Goal: Task Accomplishment & Management: Manage account settings

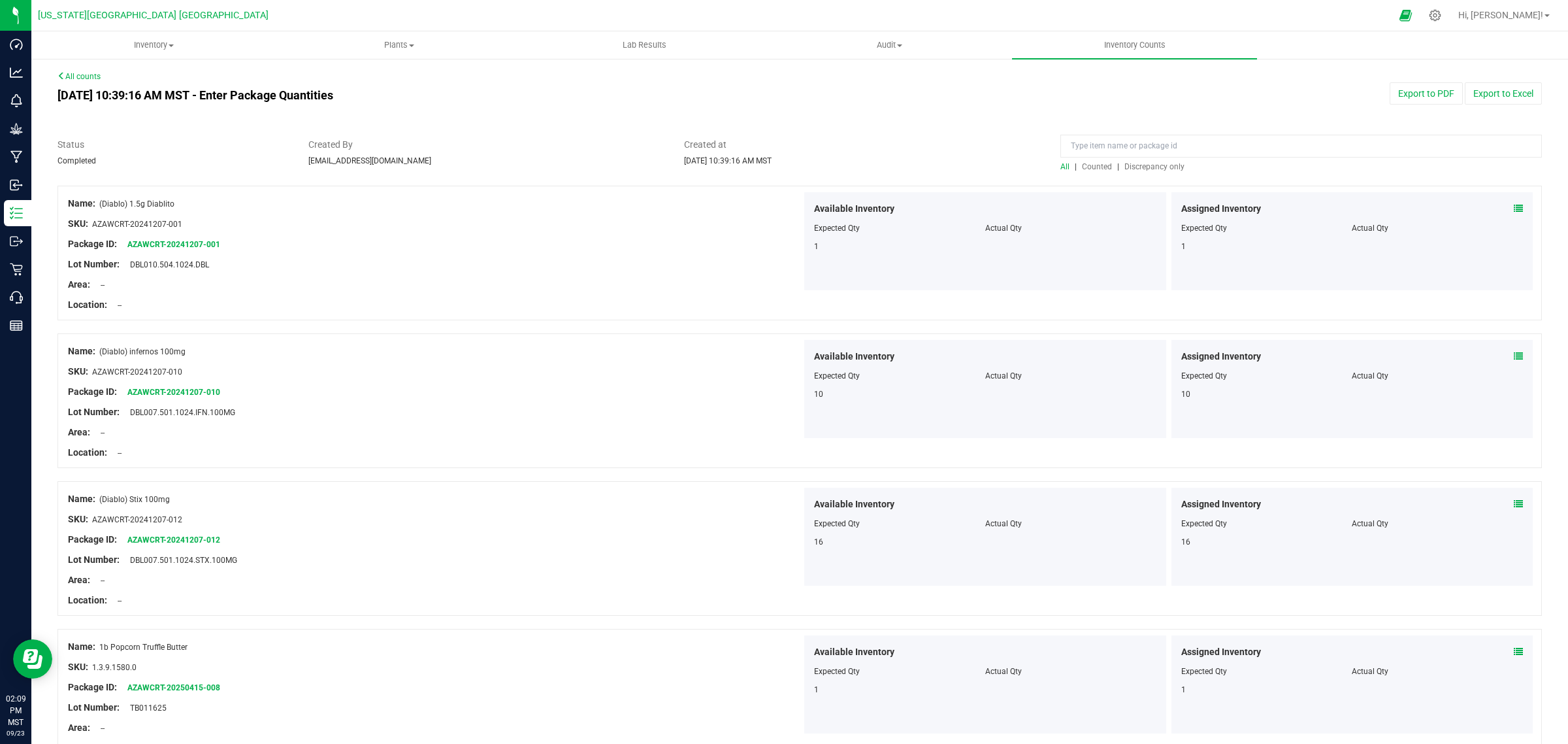
click at [86, 77] on link "All counts" at bounding box center [79, 77] width 43 height 9
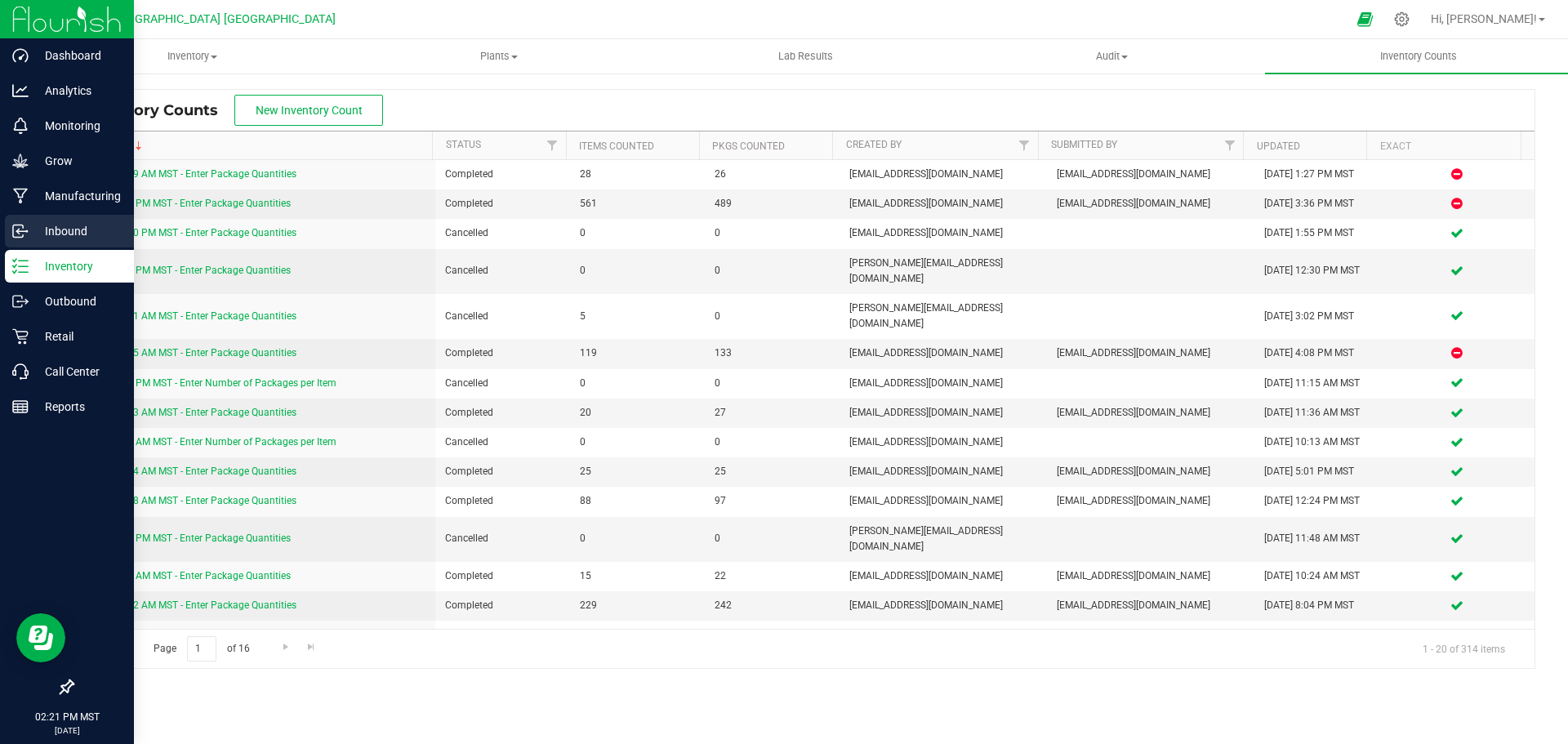
click at [69, 224] on p "Inbound" at bounding box center [77, 230] width 98 height 19
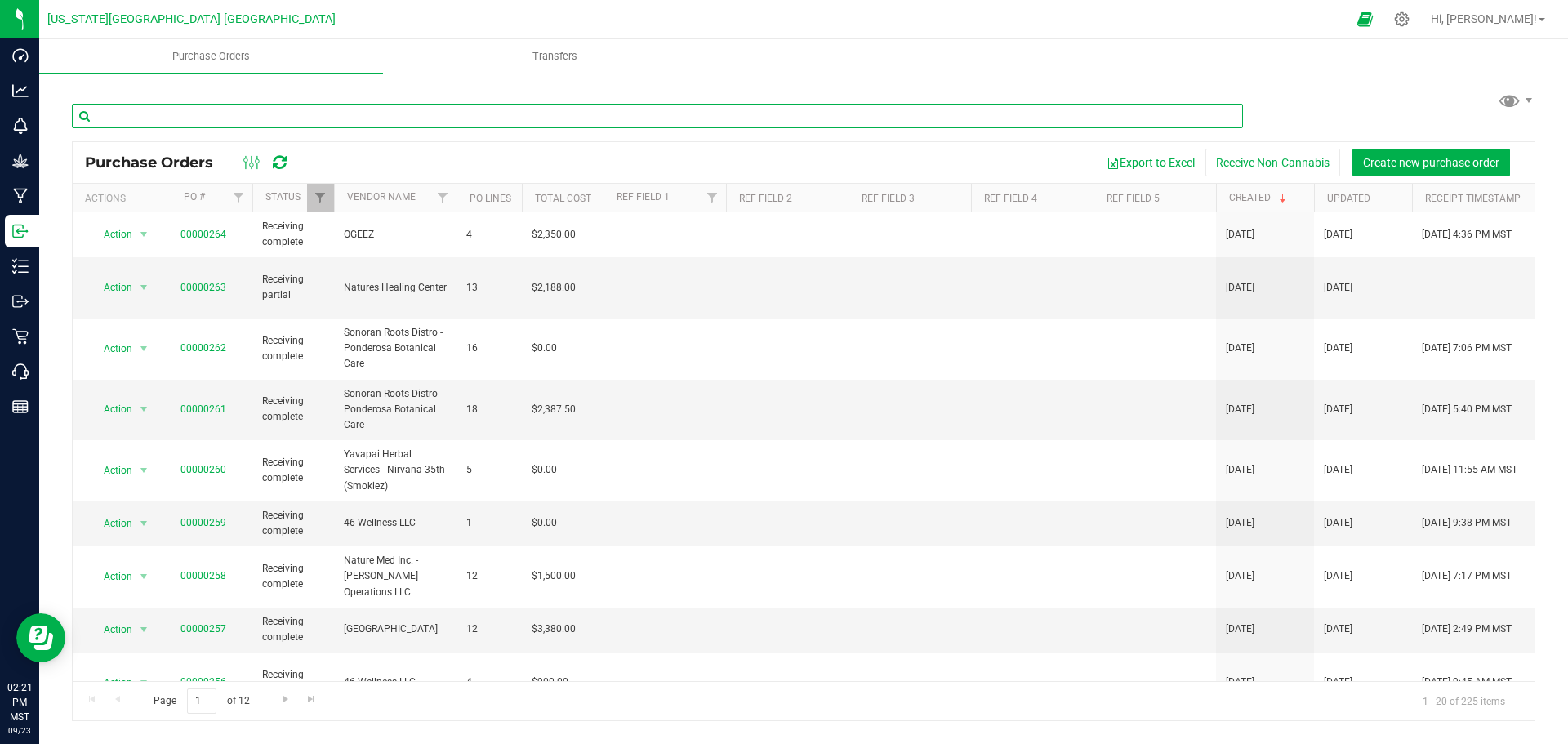
click at [221, 113] on input "text" at bounding box center [658, 115] width 1171 height 24
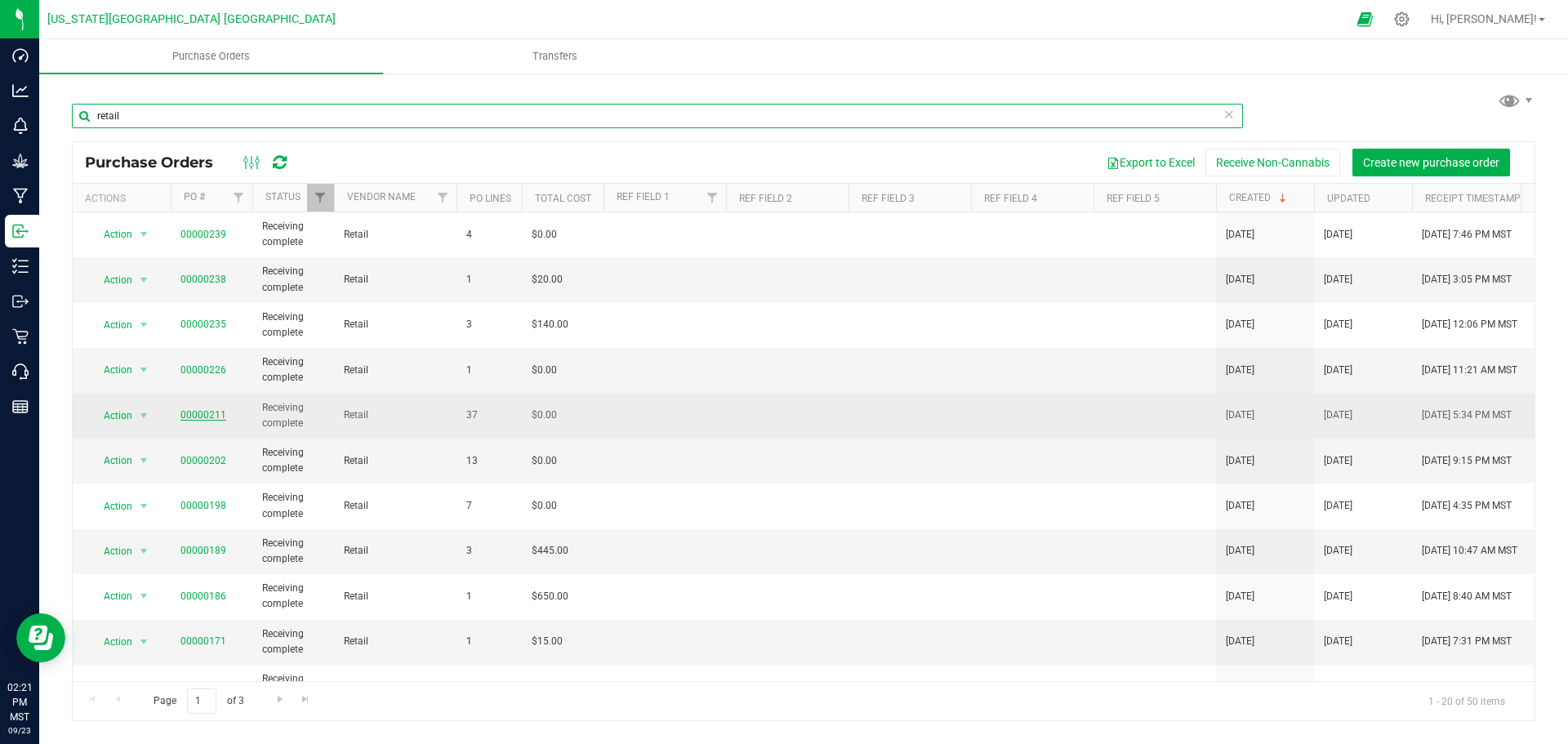
type input "retail"
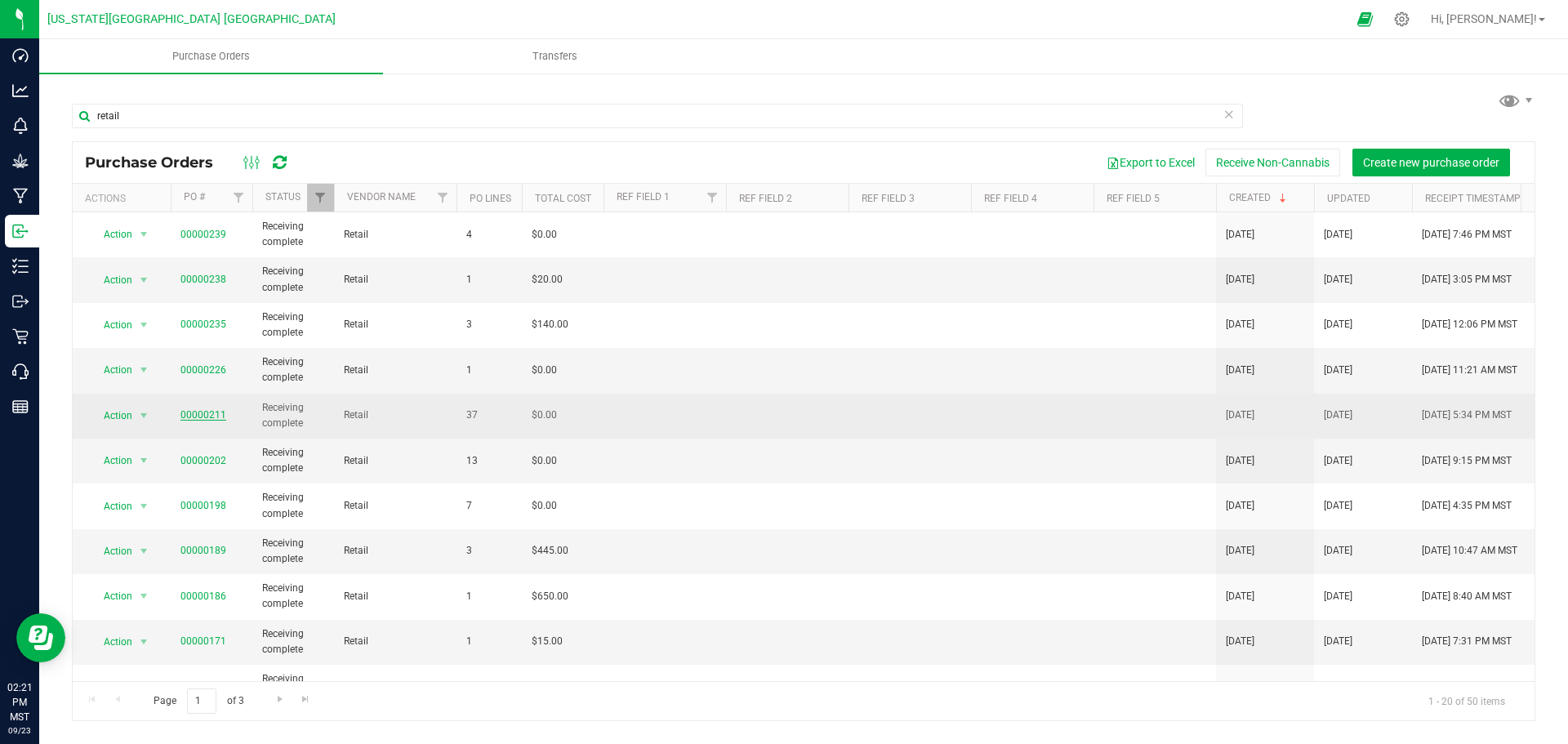
click at [203, 416] on link "00000211" at bounding box center [203, 415] width 45 height 12
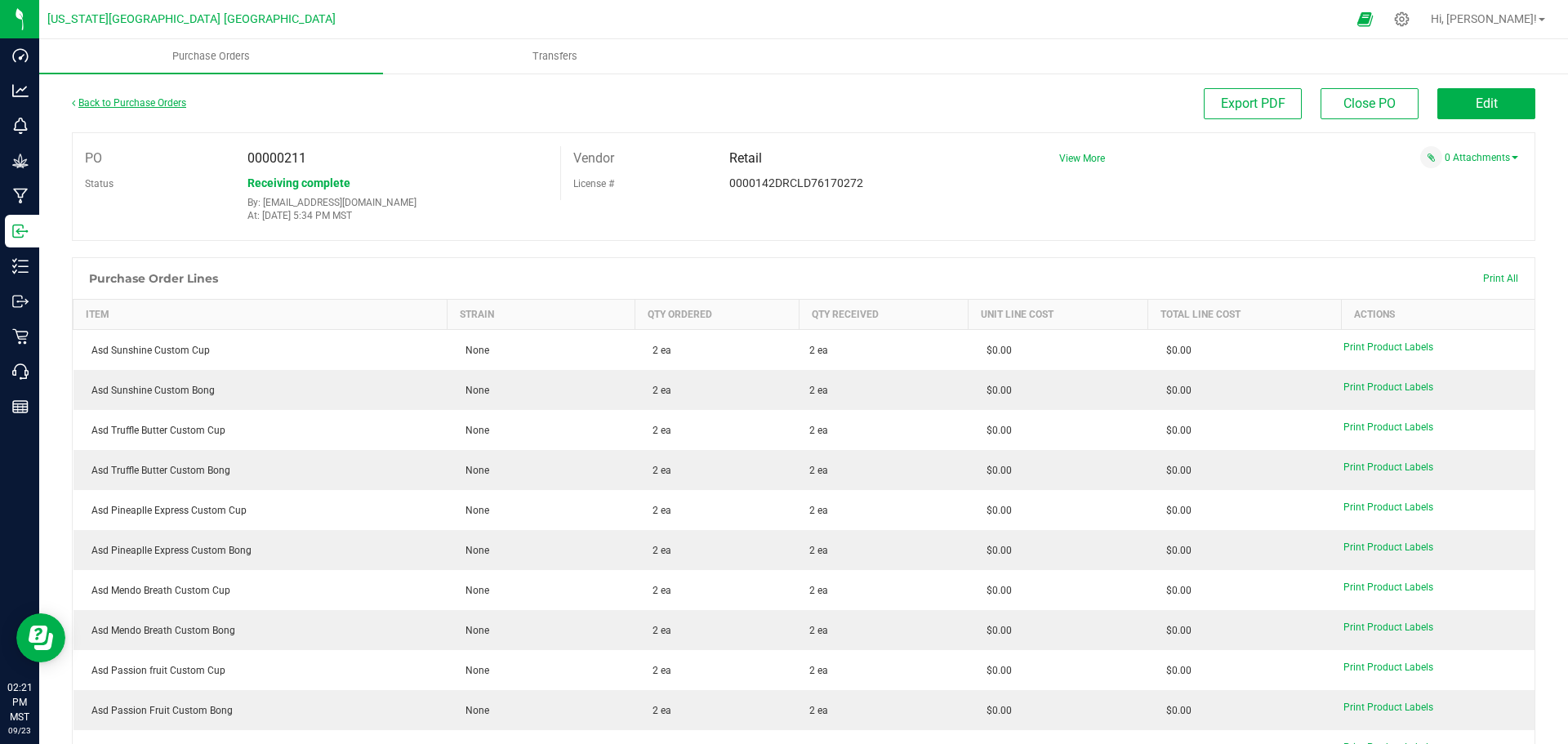
click at [144, 101] on link "Back to Purchase Orders" at bounding box center [129, 103] width 114 height 12
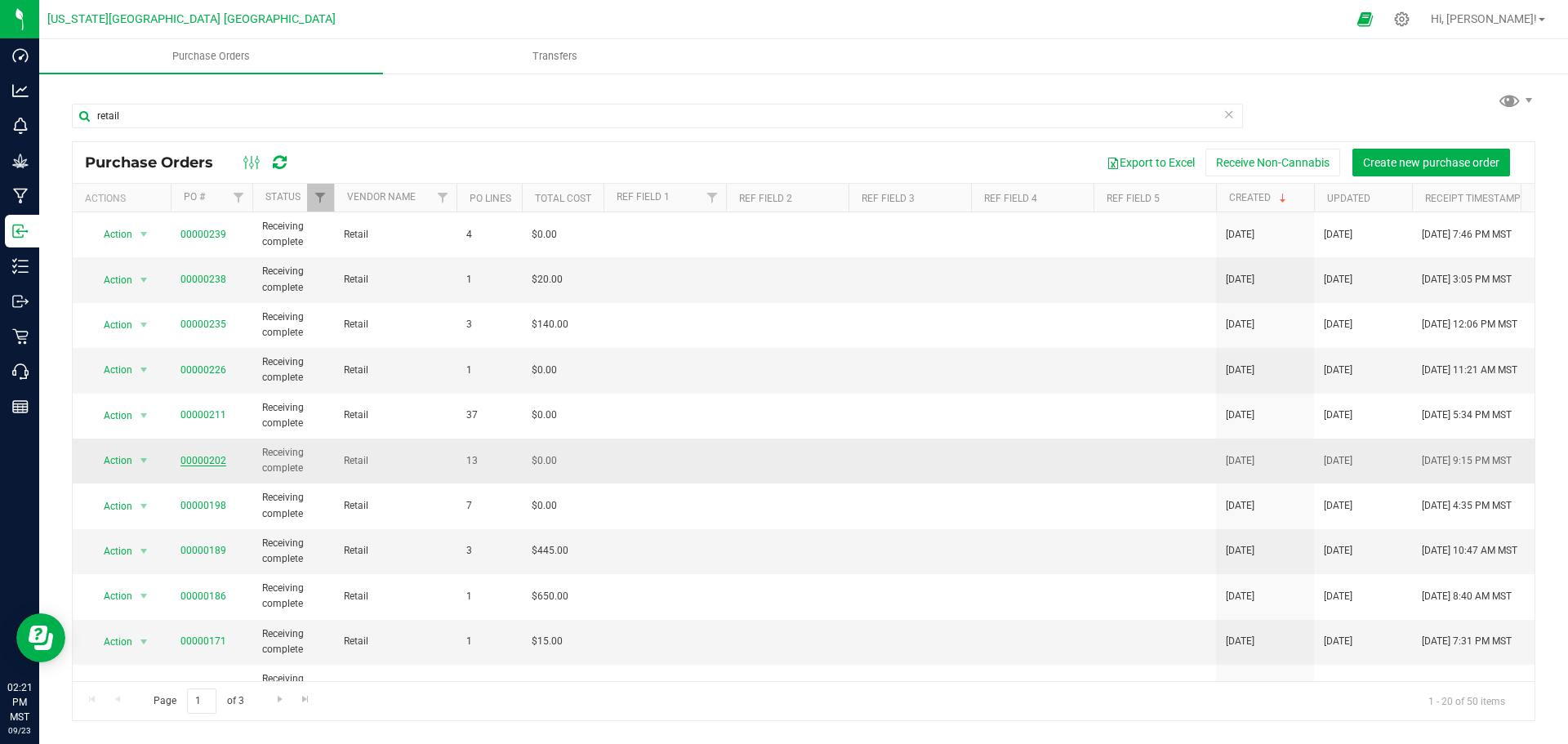
click at [207, 457] on link "00000202" at bounding box center [203, 461] width 45 height 12
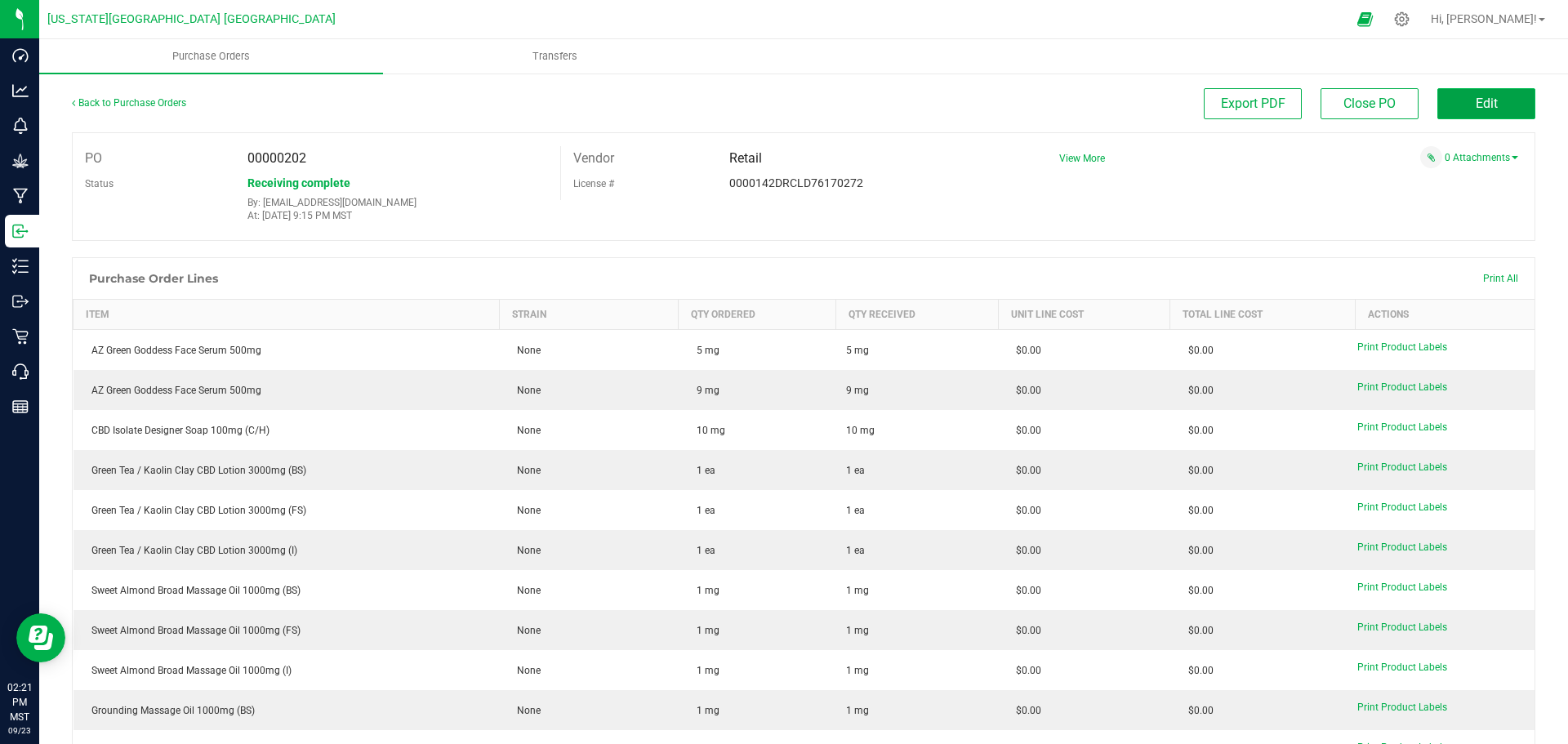
click at [1476, 108] on span "Edit" at bounding box center [1486, 103] width 22 height 15
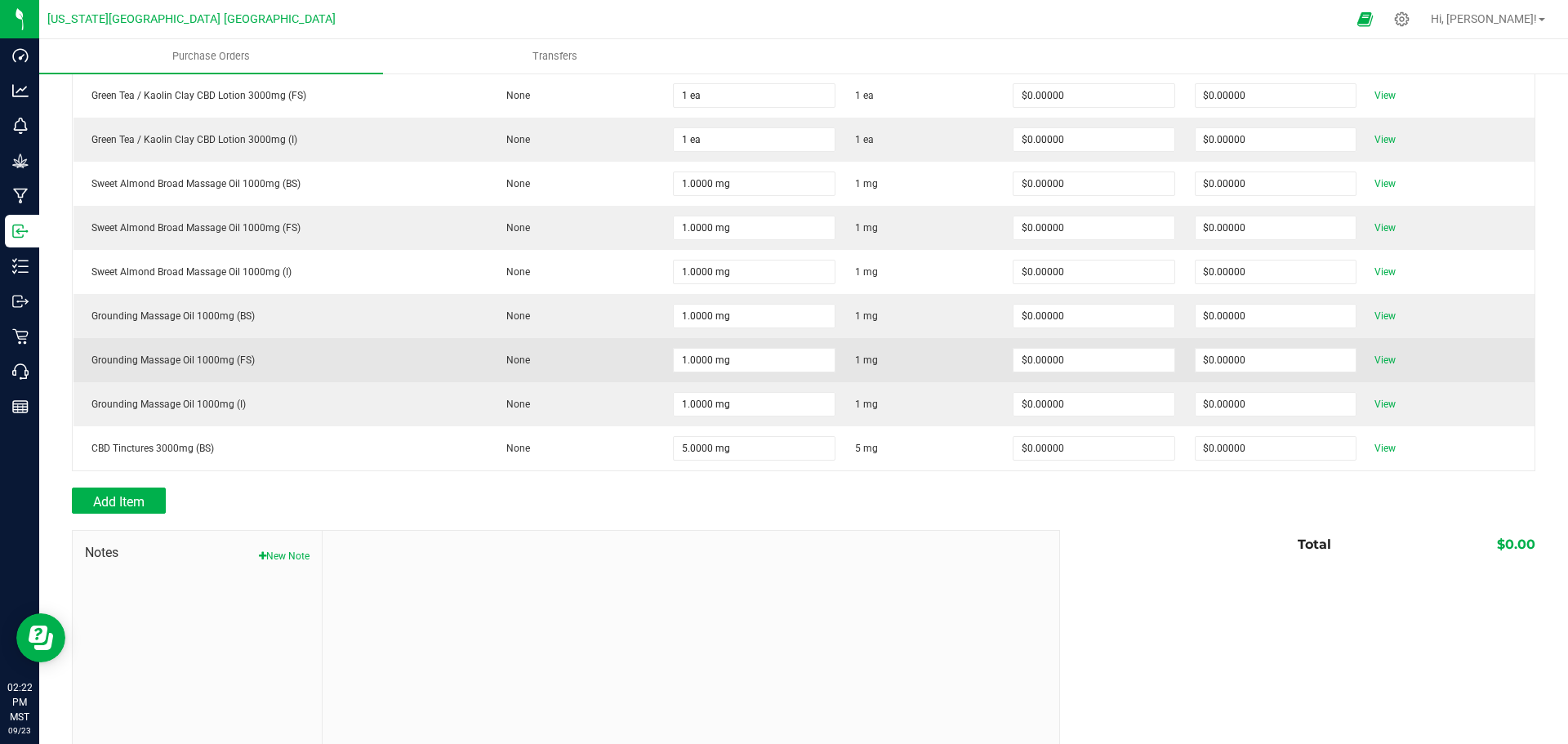
scroll to position [456, 0]
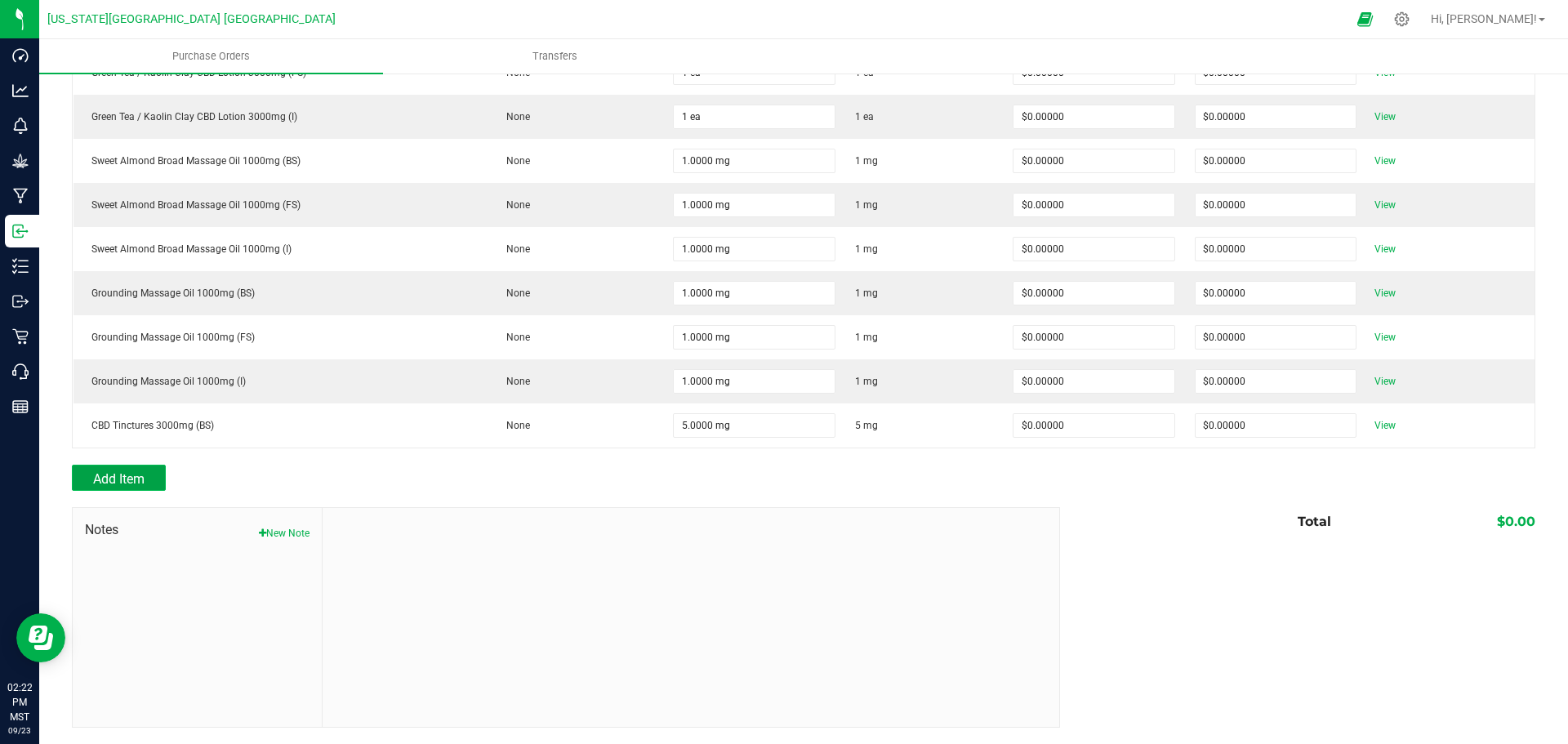
click at [118, 478] on span "Add Item" at bounding box center [118, 479] width 51 height 15
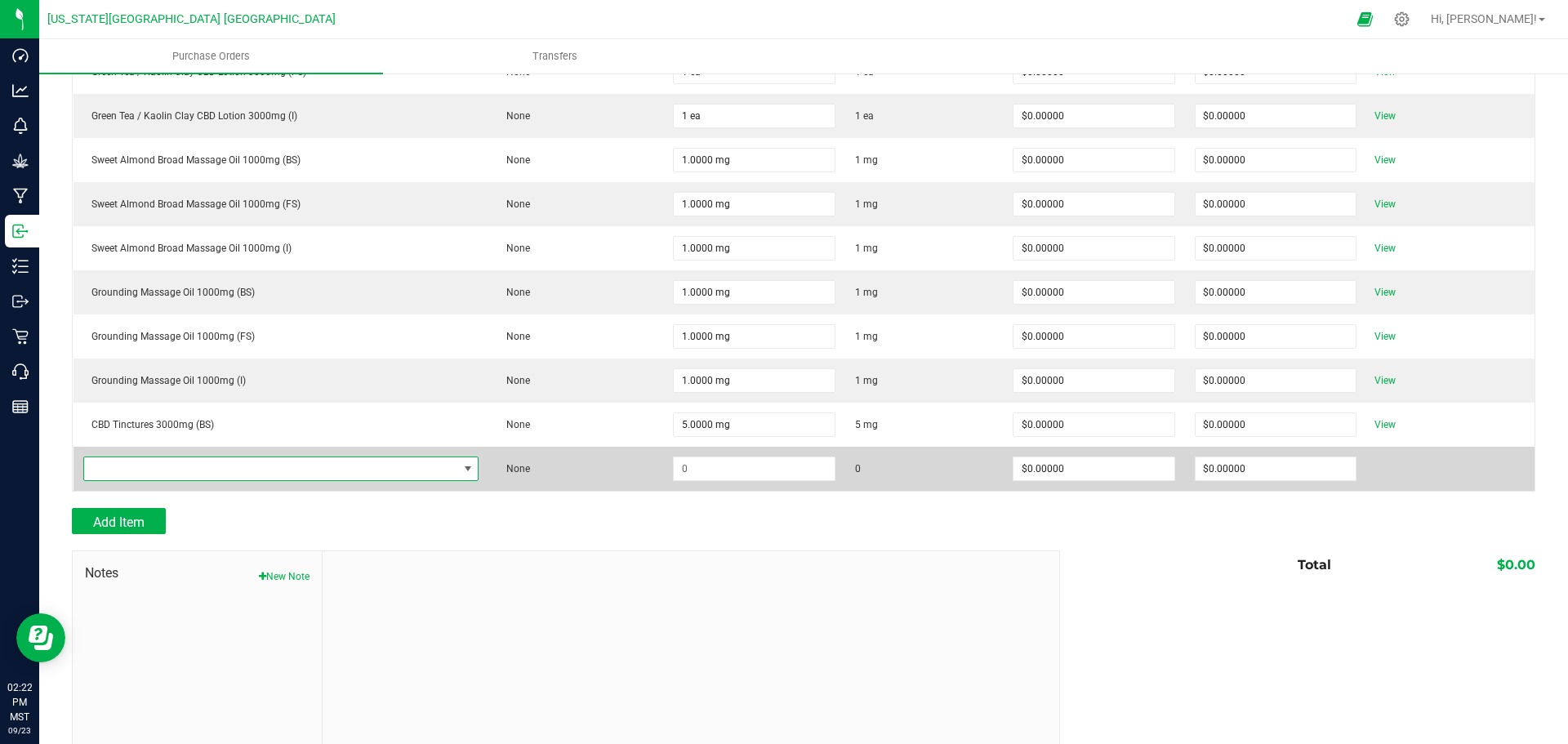
click at [358, 473] on span "NO DATA FOUND" at bounding box center [271, 468] width 374 height 23
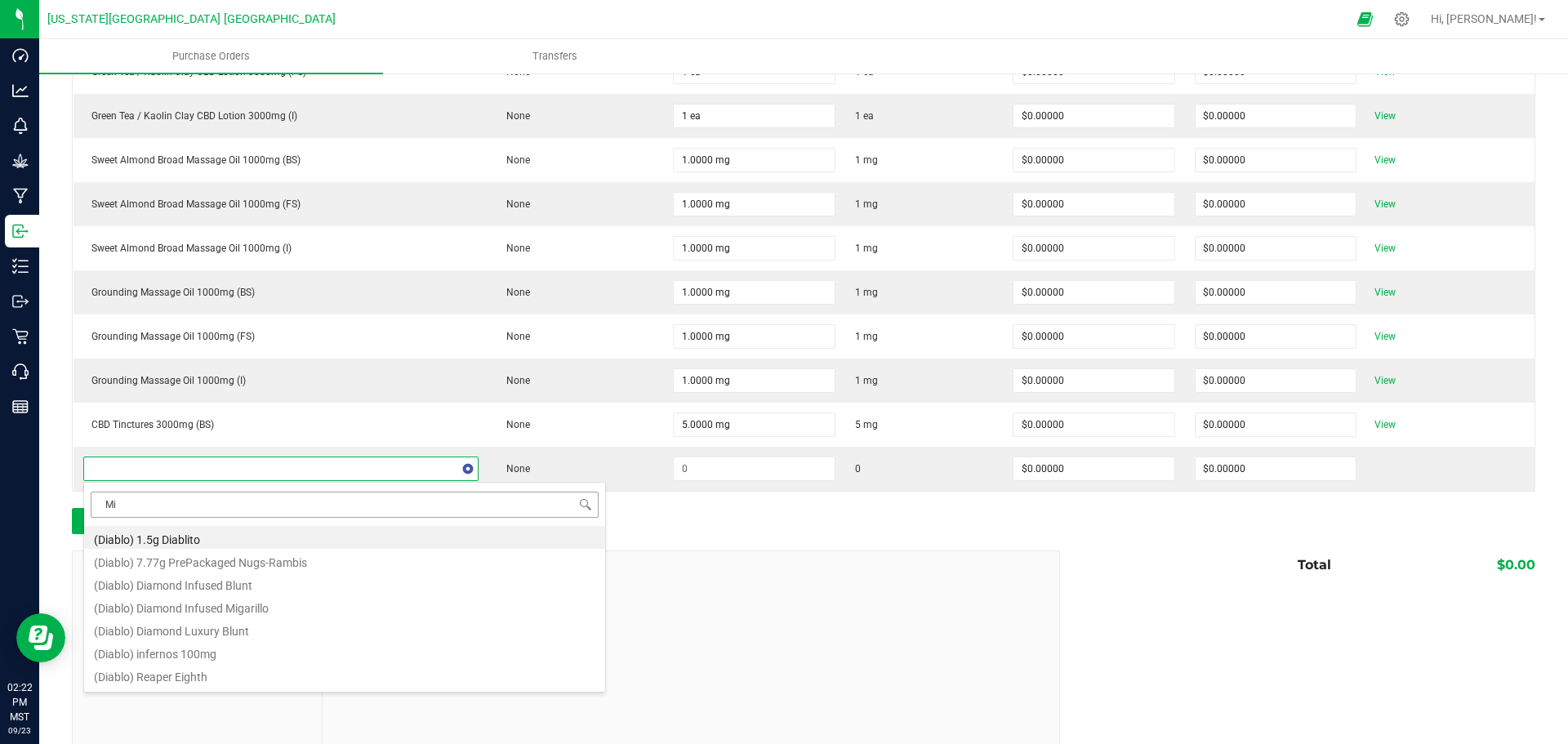
type input "Mir"
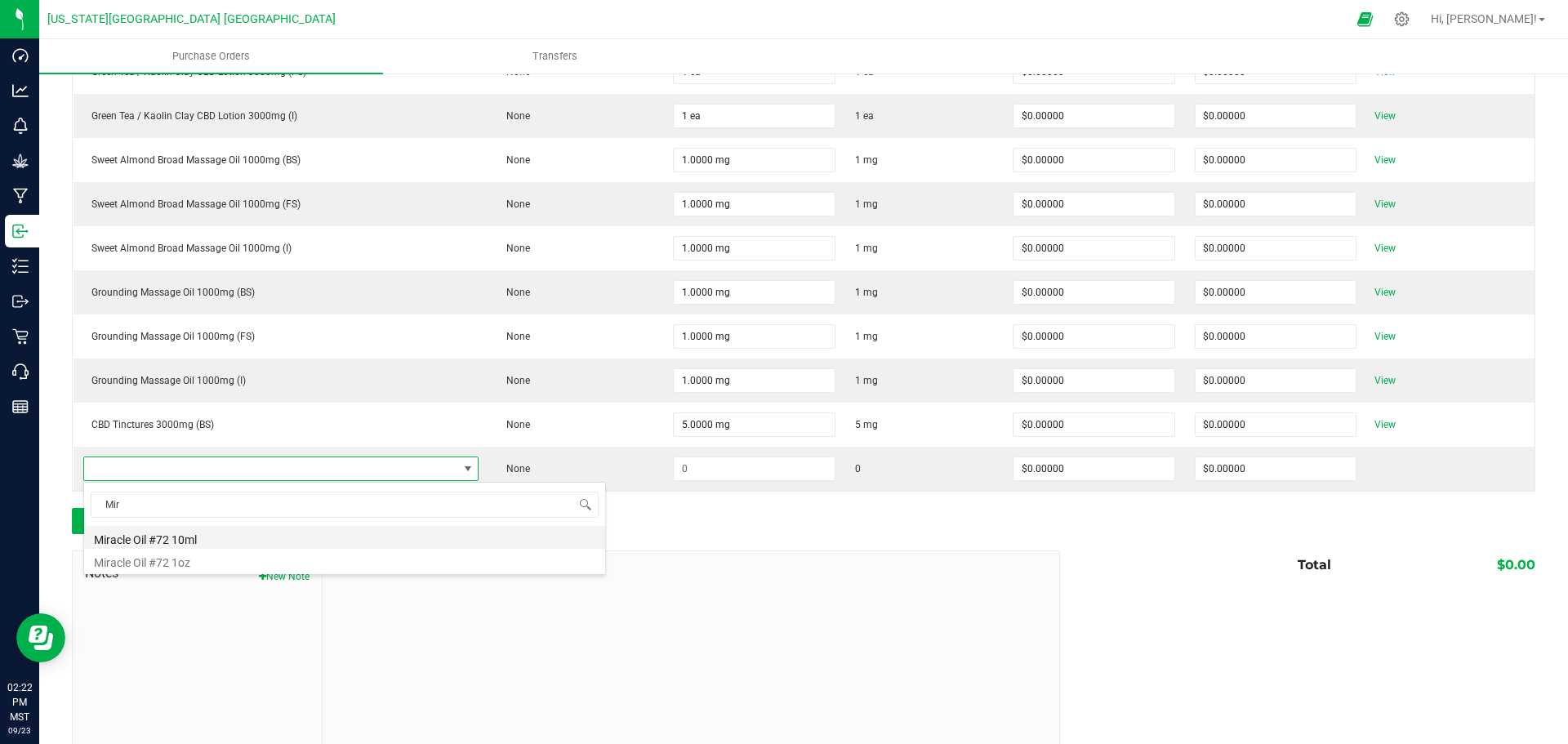
click at [148, 536] on li "Miracle Oil #72 10ml" at bounding box center [345, 537] width 521 height 23
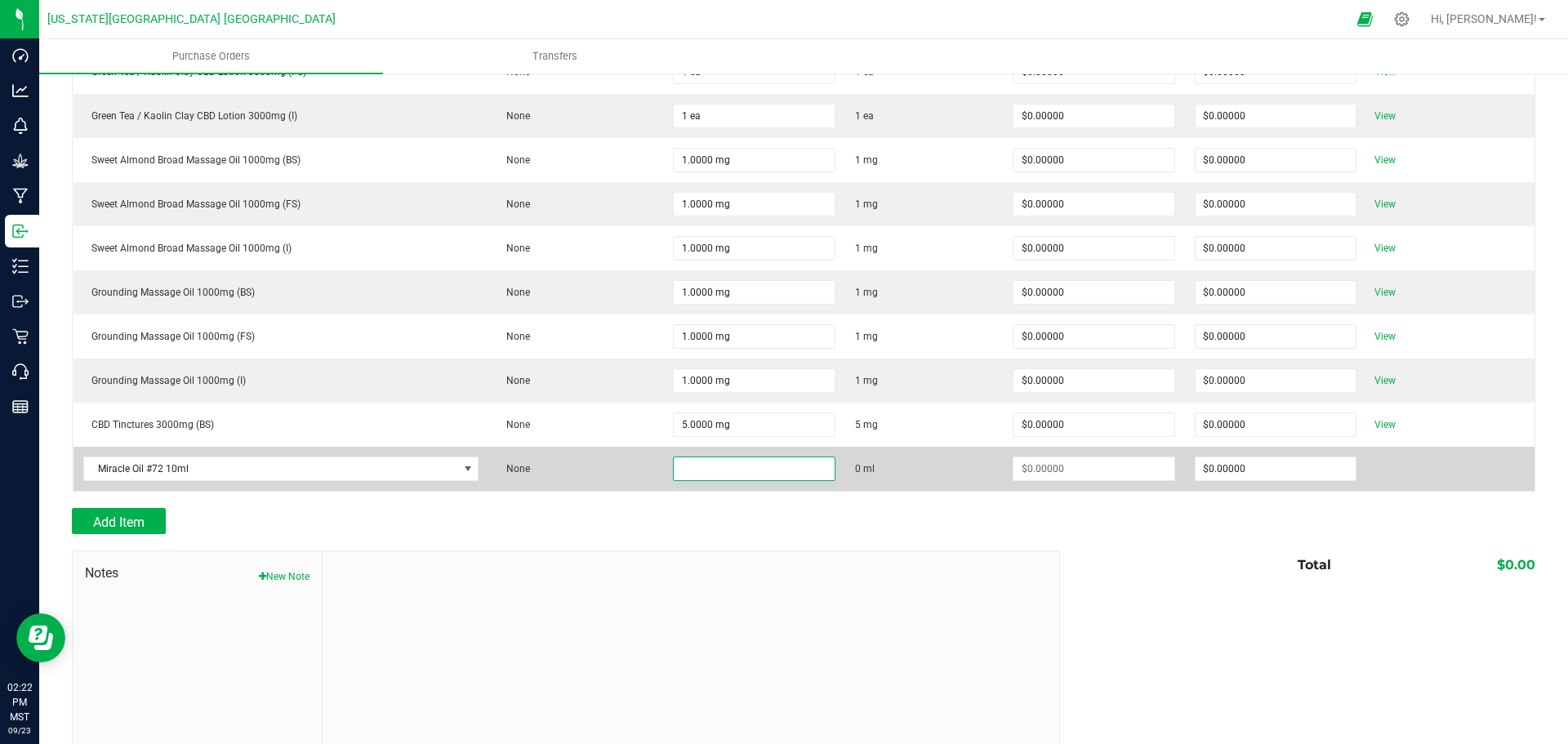
click at [680, 475] on input at bounding box center [754, 468] width 160 height 23
click at [691, 468] on input at bounding box center [754, 468] width 160 height 23
click at [755, 478] on input at bounding box center [754, 468] width 160 height 23
type input "1.0000 ml"
type input "0"
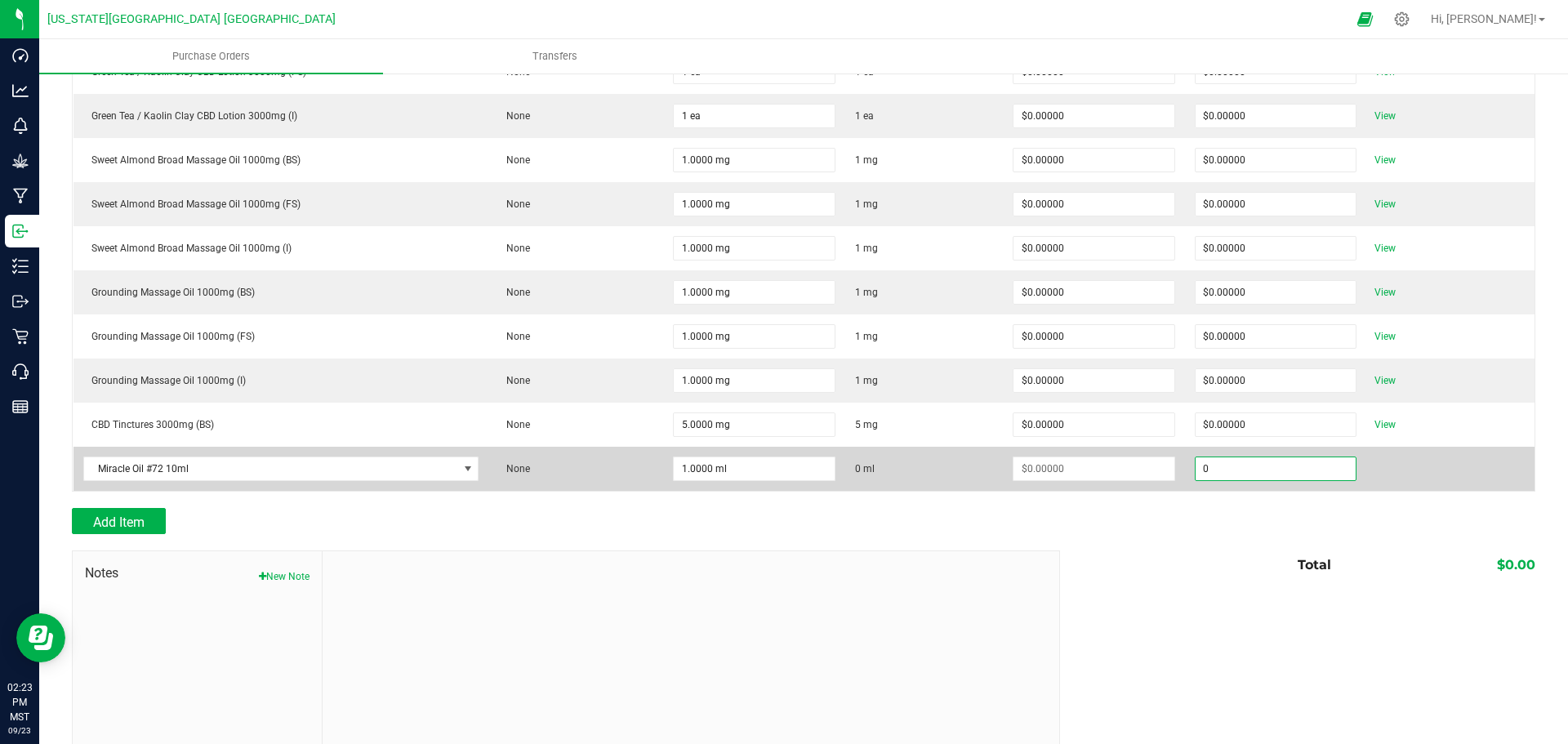
click at [1225, 472] on input "0" at bounding box center [1276, 468] width 160 height 23
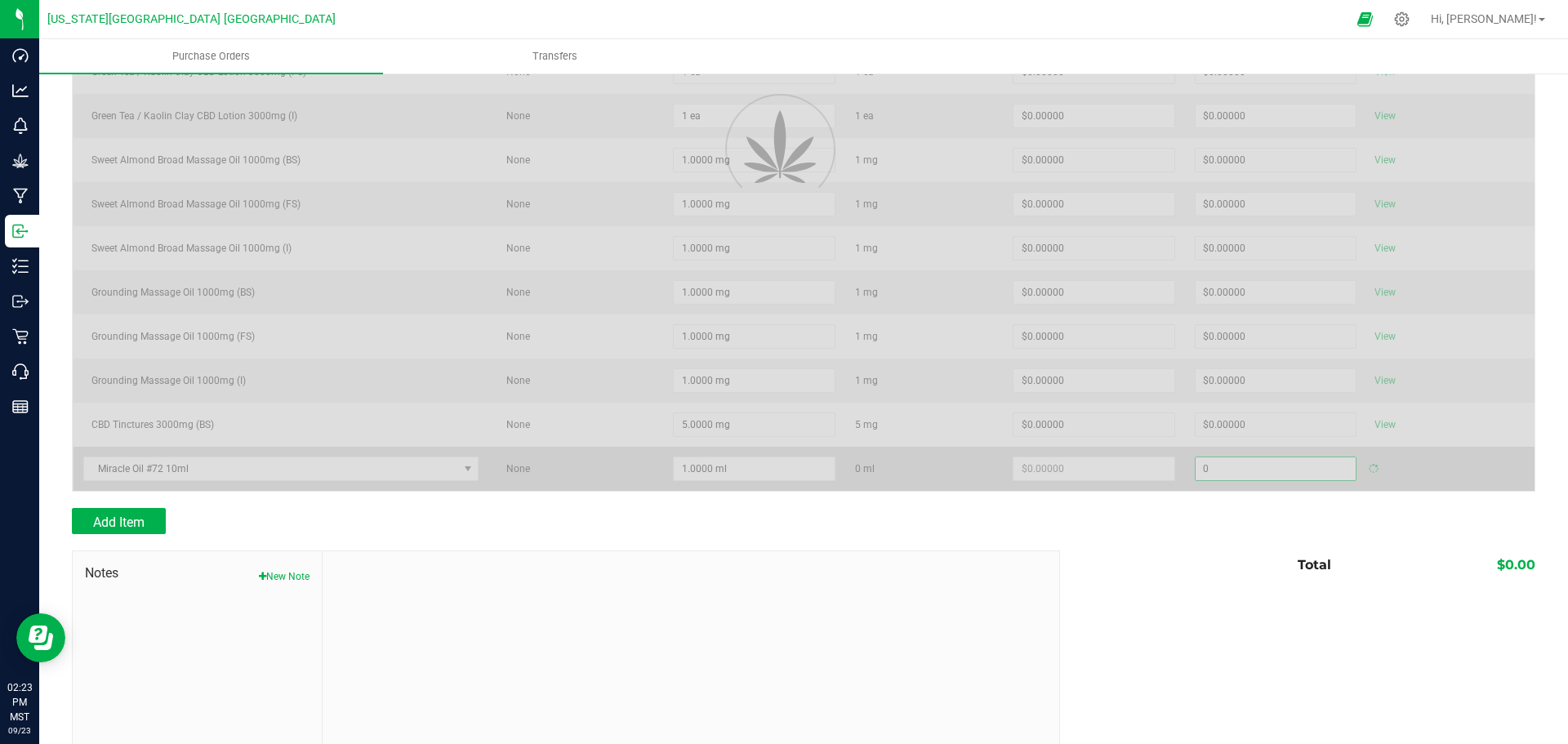
type input "$0.00000"
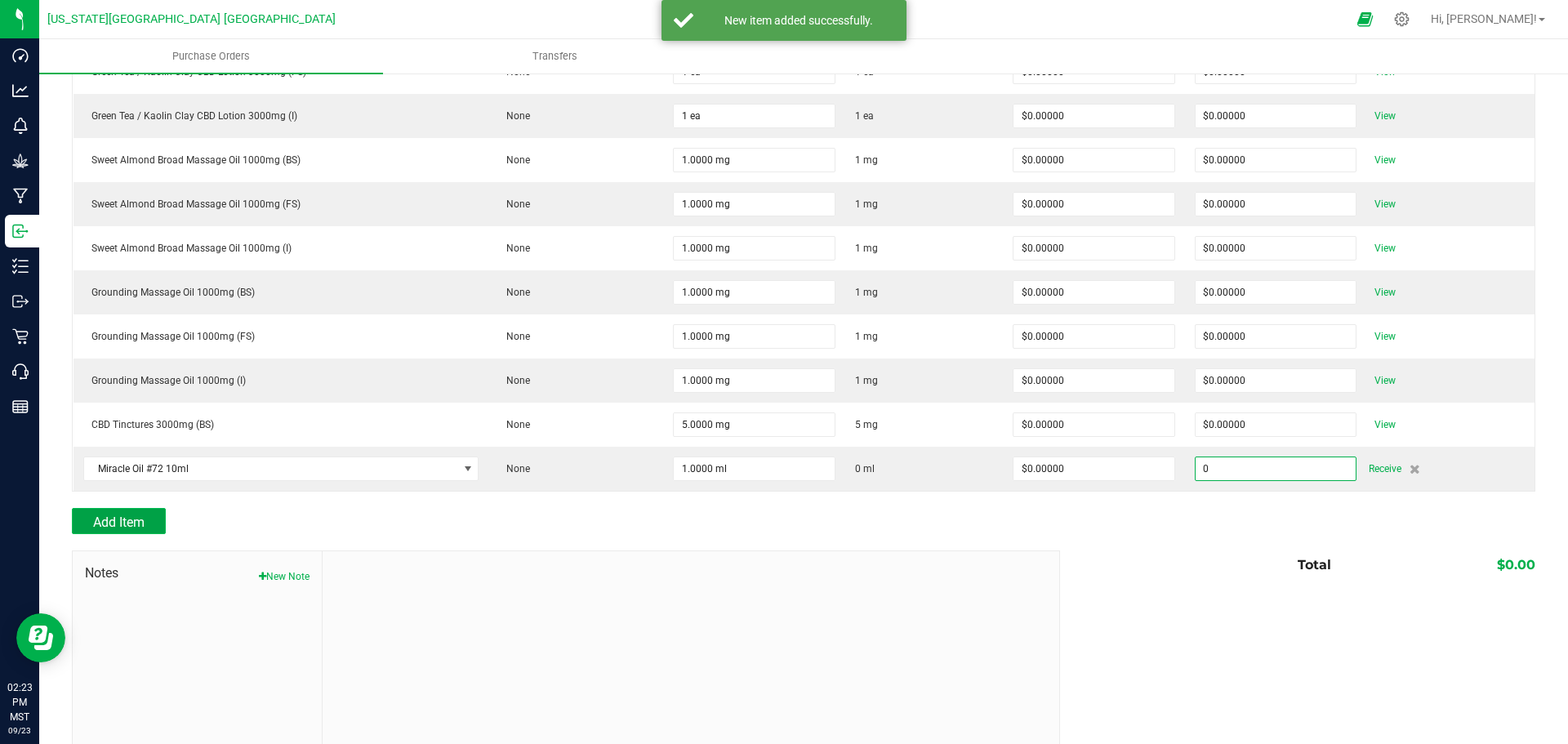
type input "$0.00000"
click at [97, 521] on span "Add Item" at bounding box center [118, 522] width 51 height 15
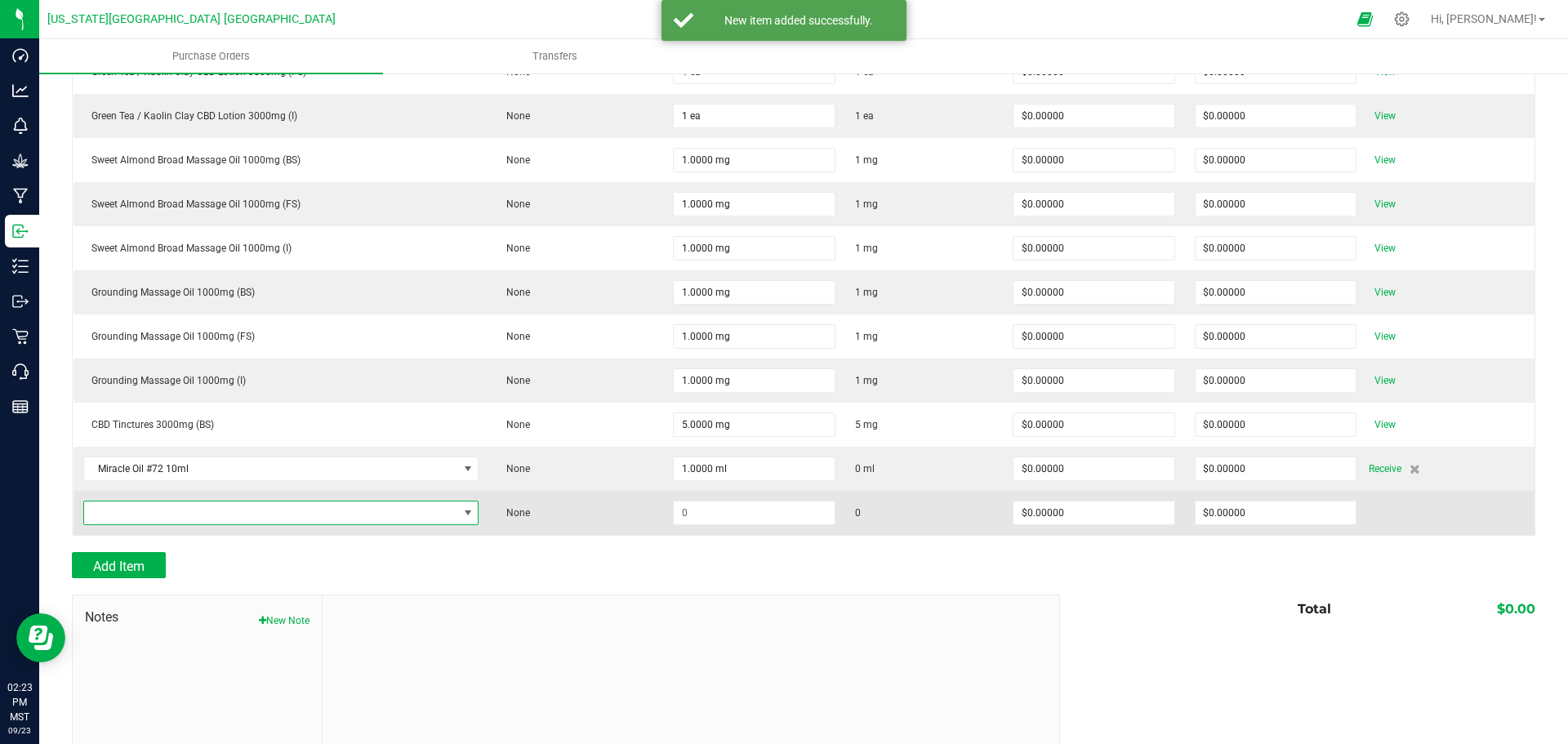
click at [135, 514] on span "NO DATA FOUND" at bounding box center [271, 513] width 374 height 23
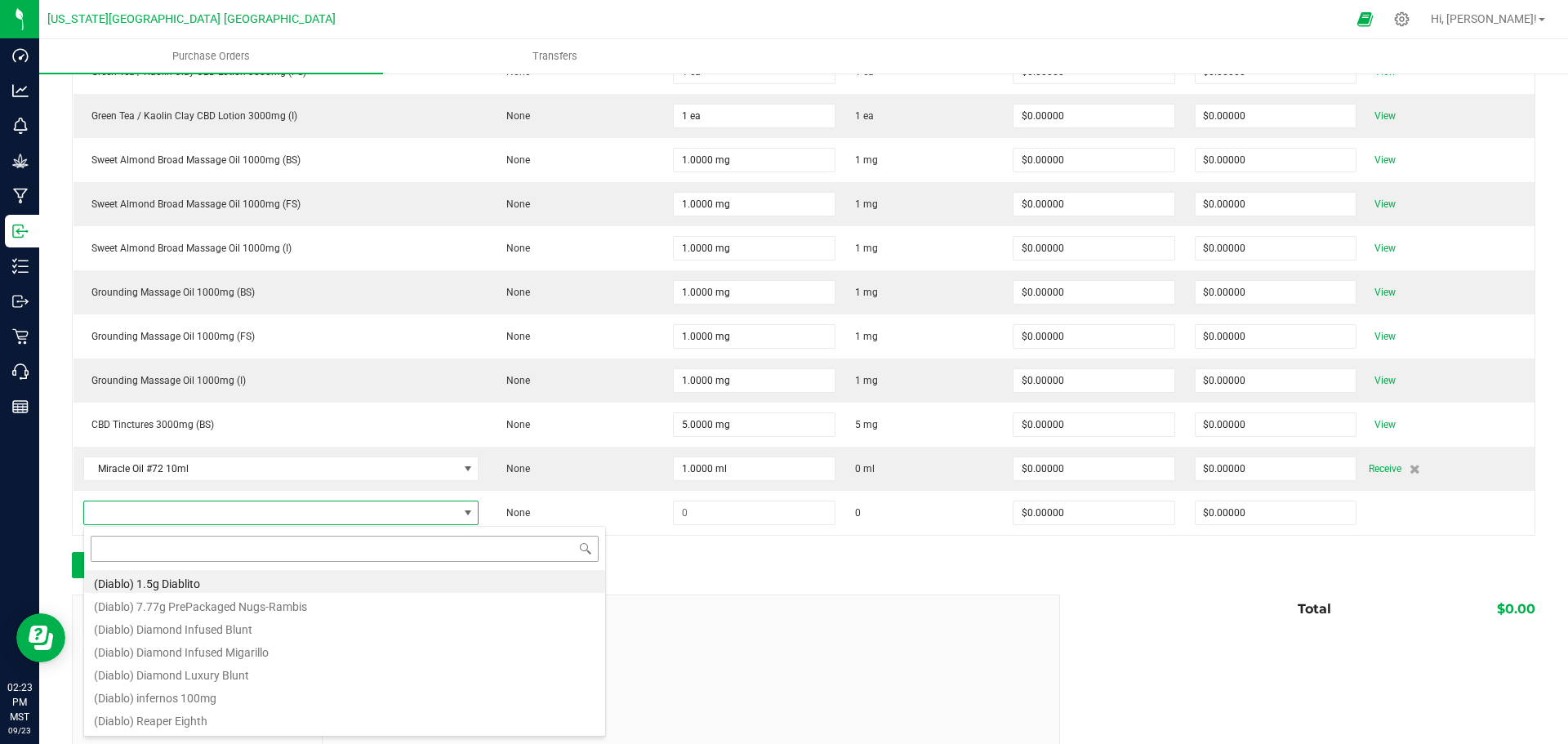
click at [137, 547] on input at bounding box center [345, 548] width 508 height 25
type input "mir"
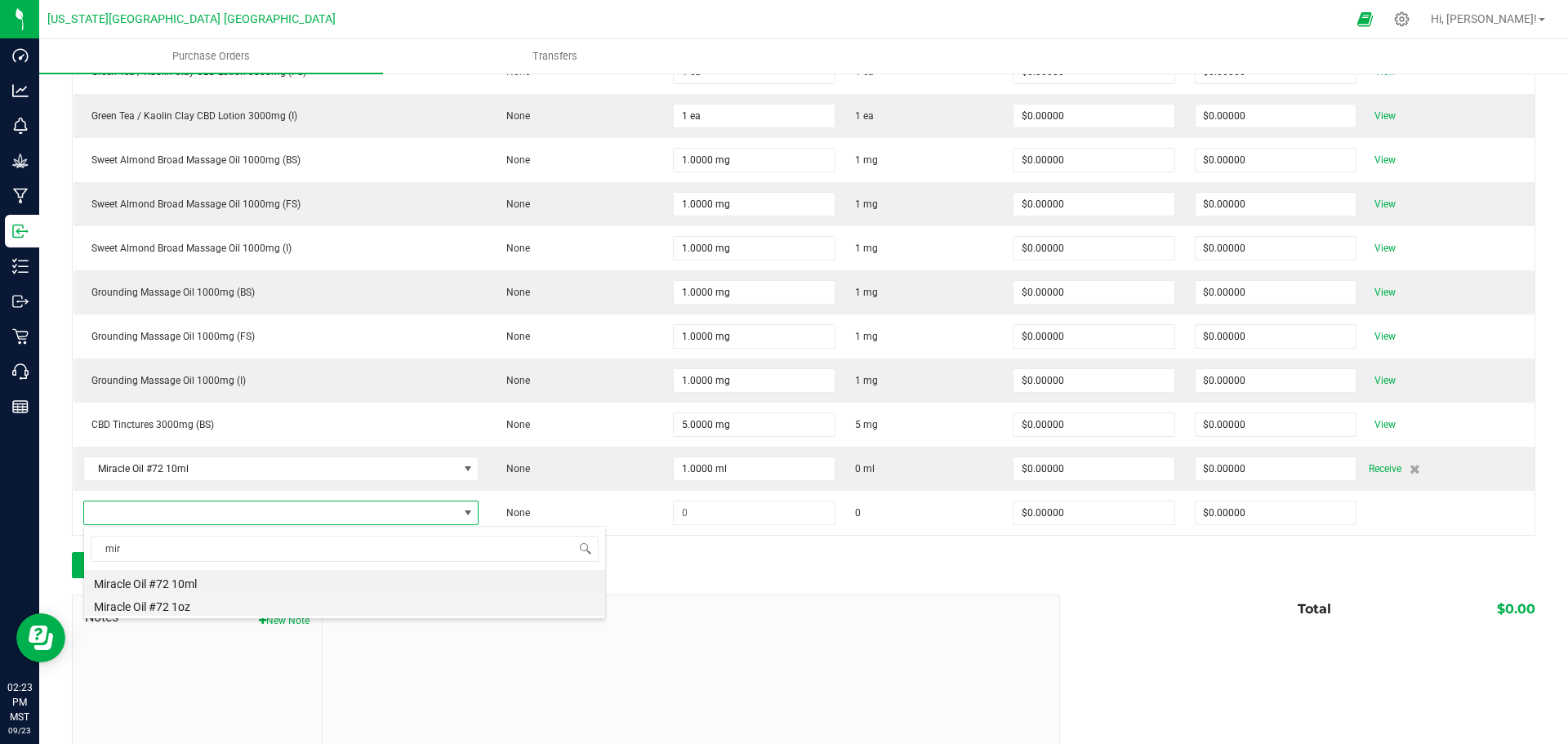
click at [139, 604] on li "Miracle Oil #72 1oz" at bounding box center [345, 604] width 521 height 23
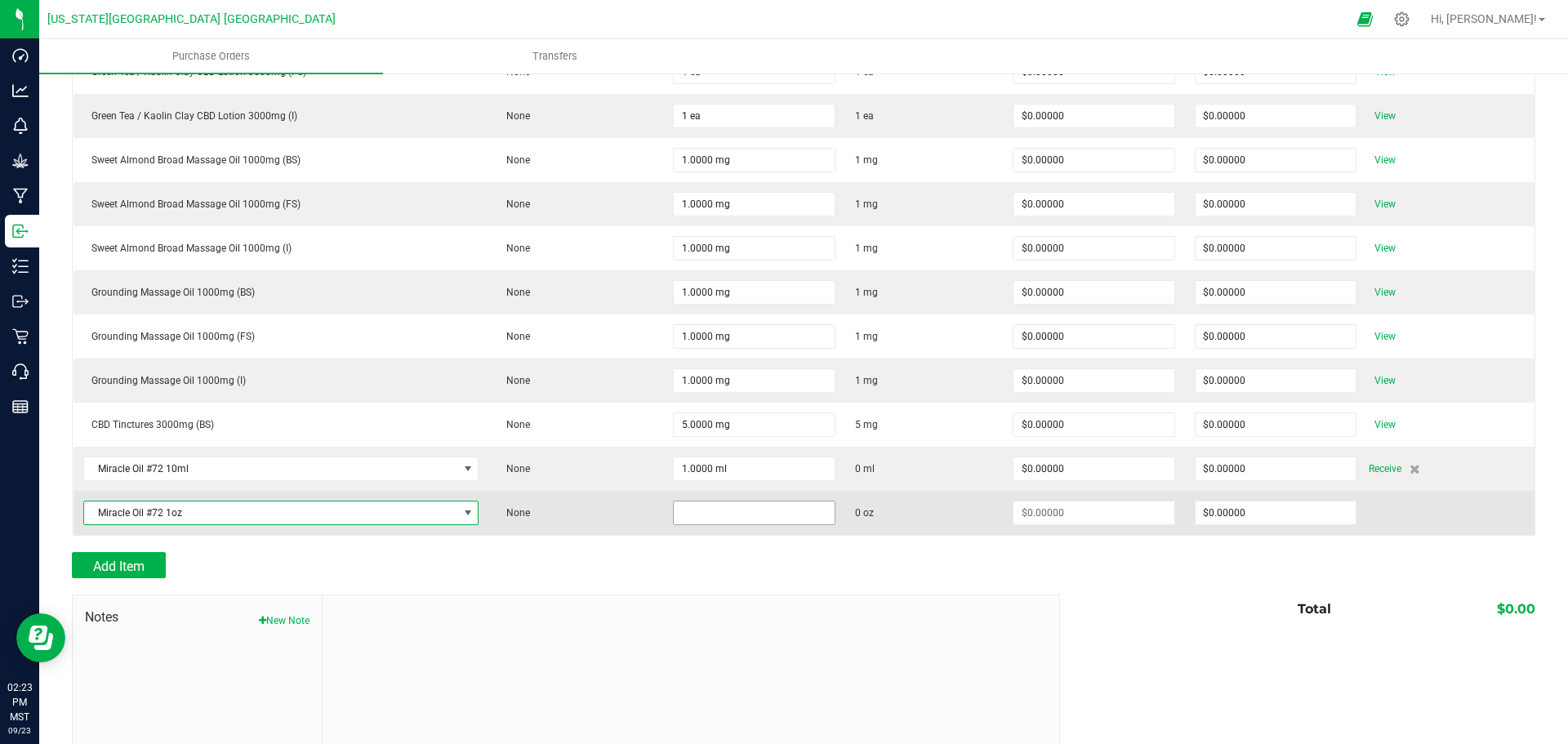
click at [686, 516] on input at bounding box center [754, 513] width 160 height 23
click at [690, 512] on input at bounding box center [754, 513] width 160 height 23
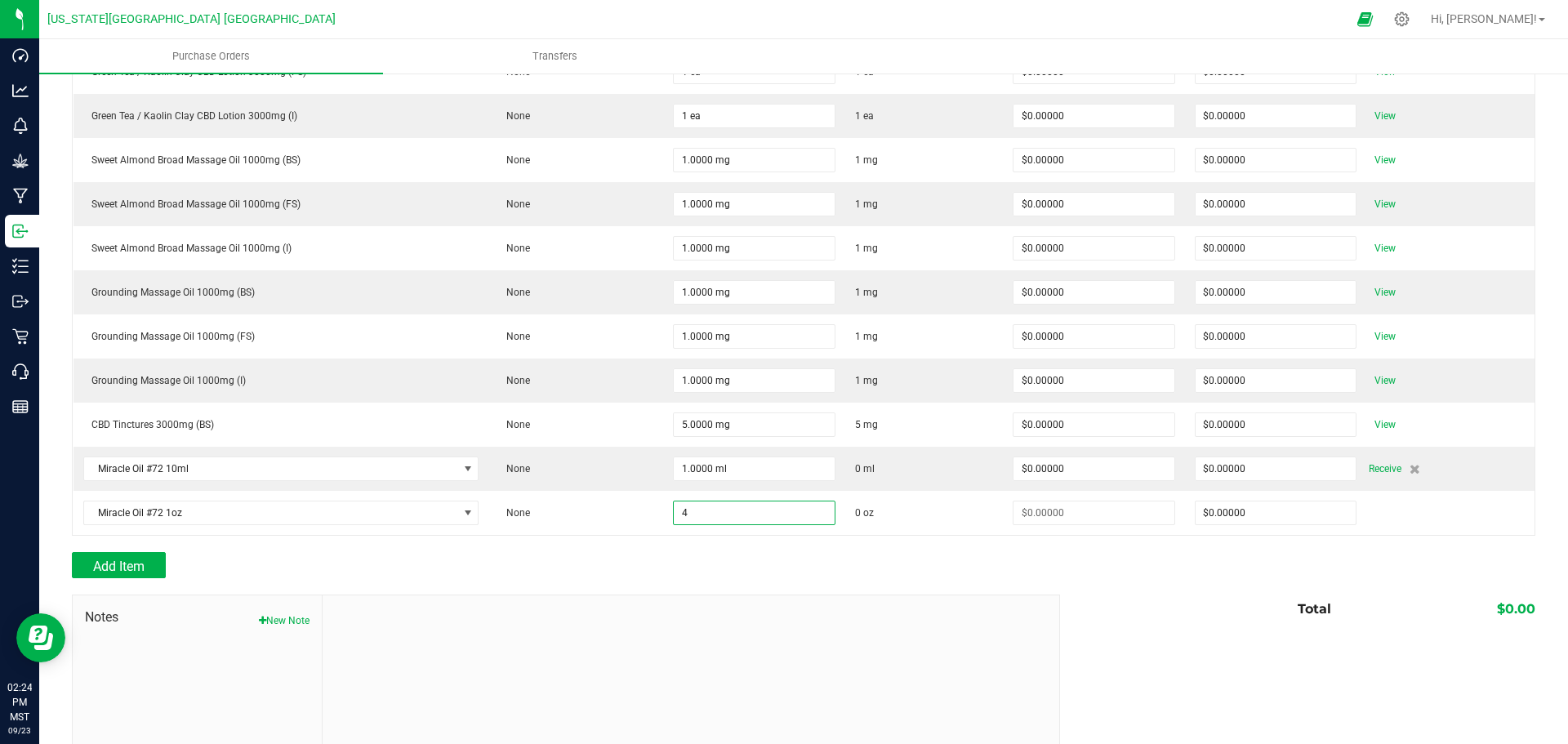
type input "4.0000 oz"
click at [734, 556] on div "Add Item" at bounding box center [560, 565] width 976 height 26
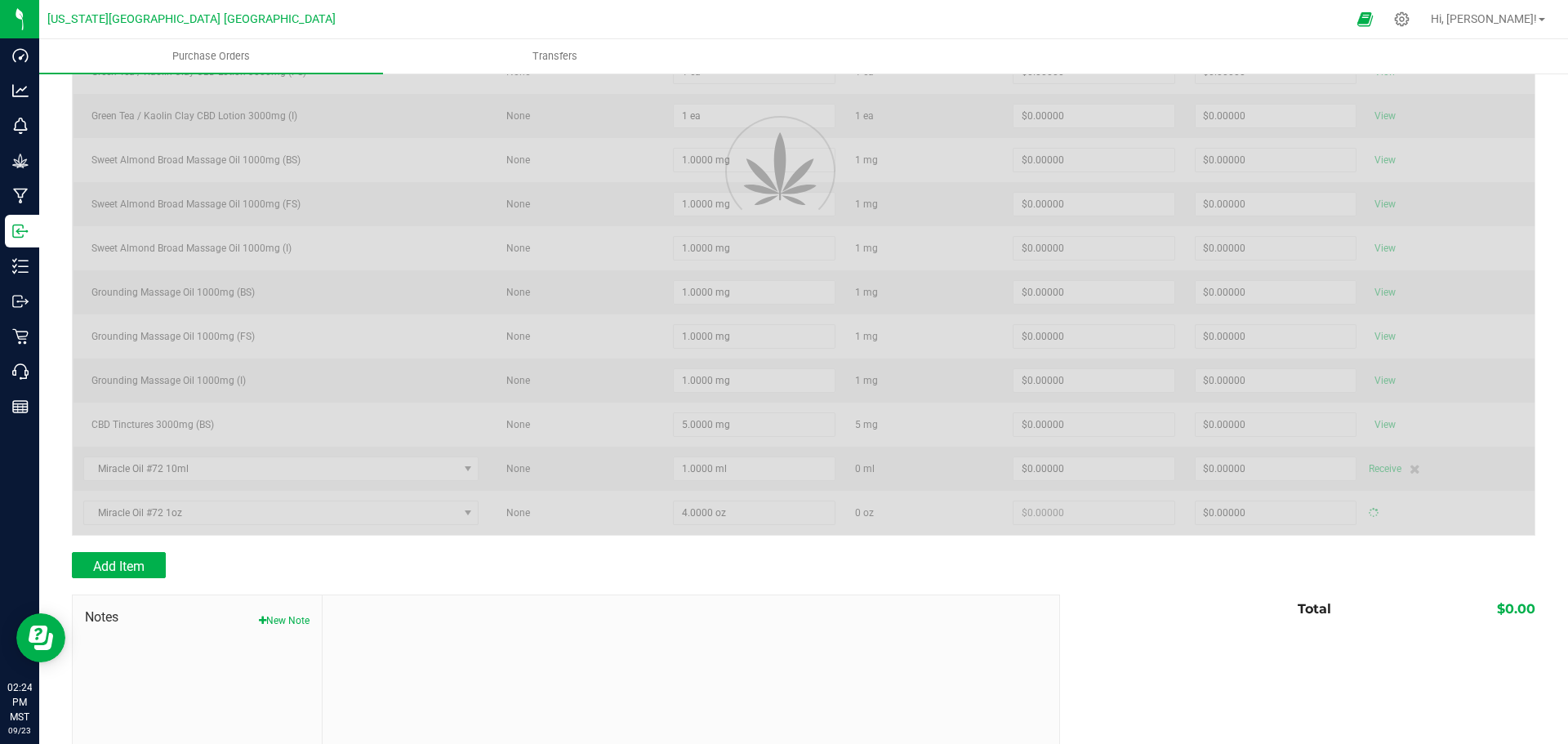
type input "$0.00000"
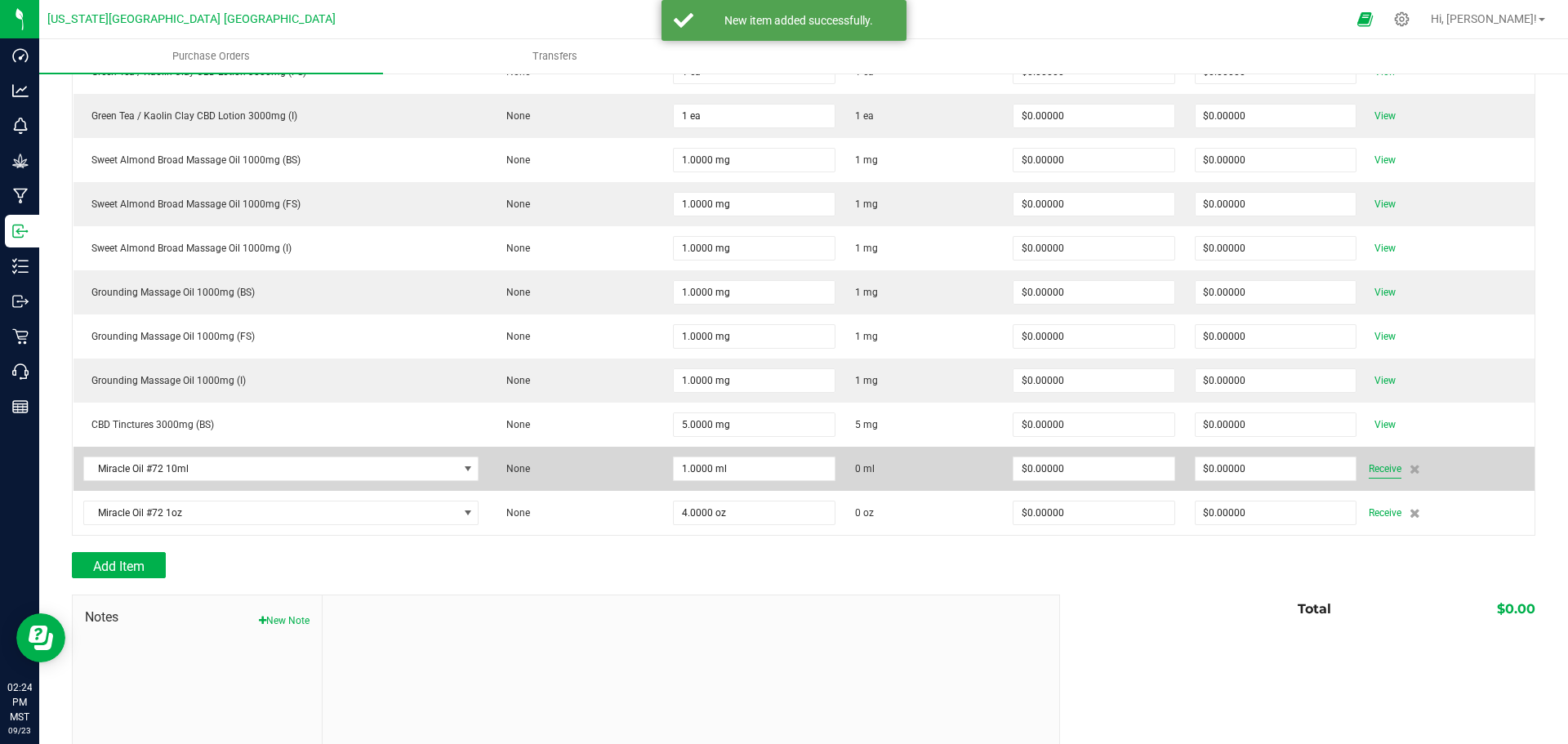
click at [1369, 467] on span "Receive" at bounding box center [1385, 468] width 33 height 19
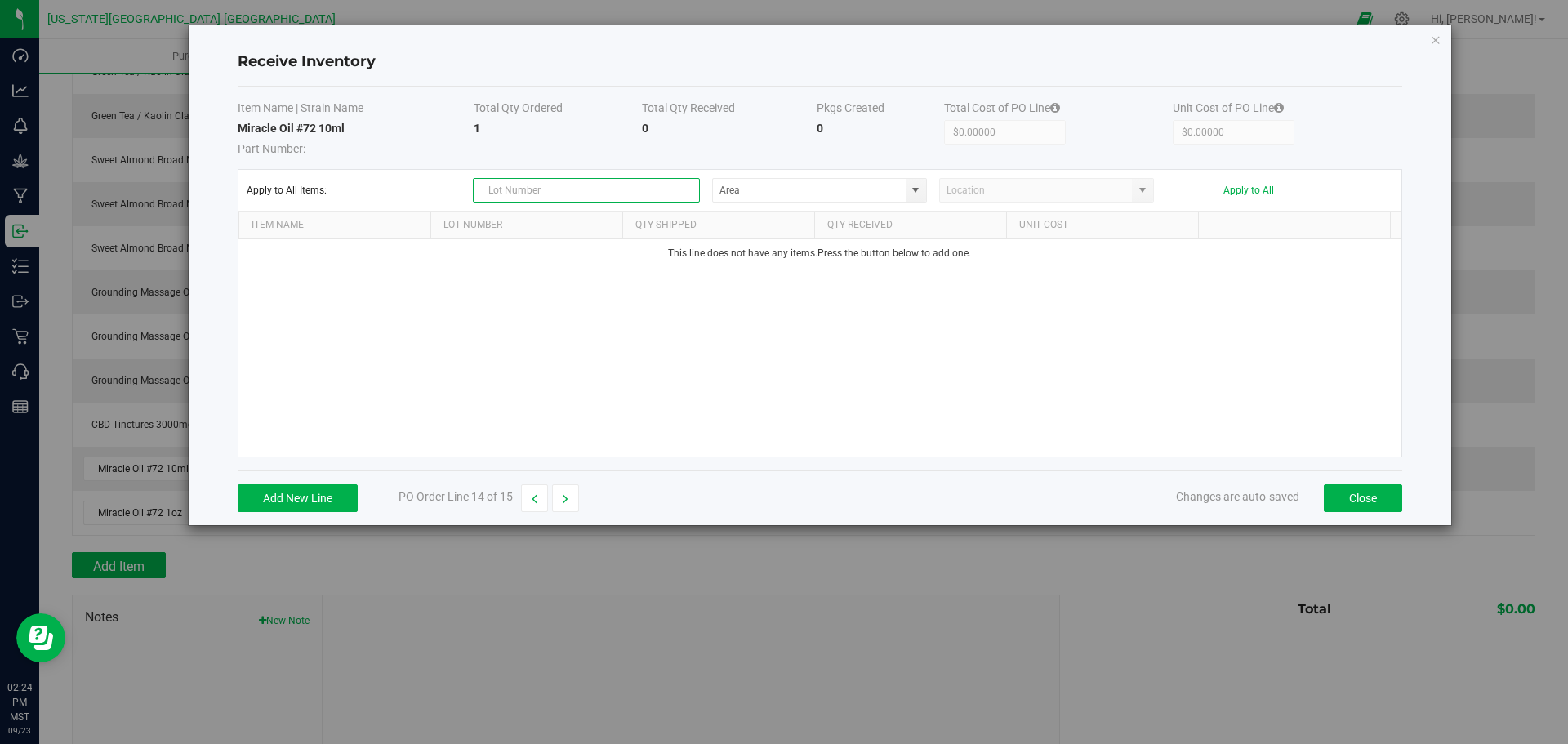
click at [519, 188] on input "text" at bounding box center [587, 190] width 227 height 24
type input "I"
type input "M"
click at [917, 192] on span at bounding box center [916, 191] width 13 height 13
type input "MIroil11272025"
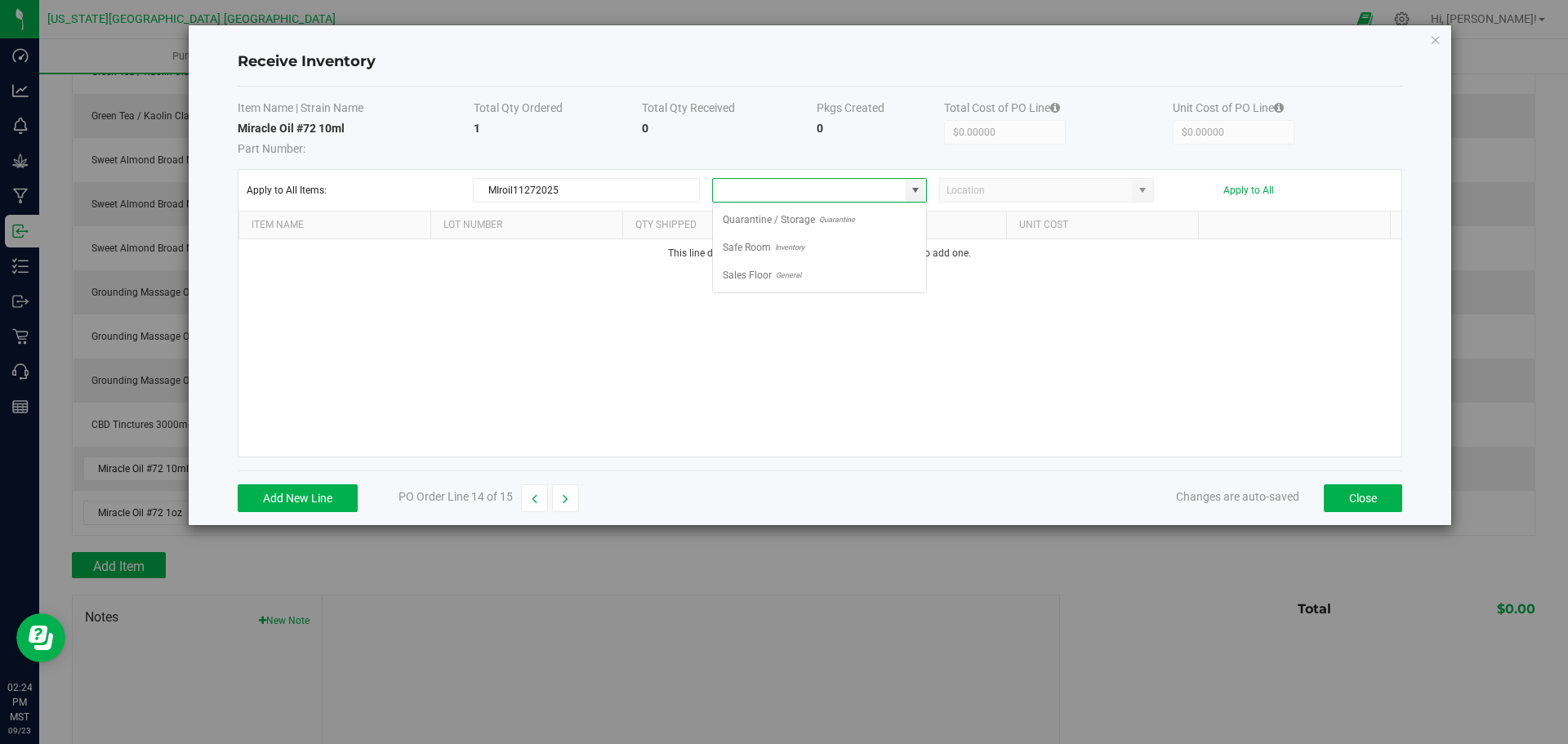
scroll to position [24, 215]
click at [744, 279] on span "Sales Floor" at bounding box center [747, 275] width 49 height 24
type input "Sales Floor"
click at [1141, 189] on span at bounding box center [1143, 191] width 13 height 13
click at [1000, 193] on input "NO DATA FOUND" at bounding box center [1036, 190] width 192 height 23
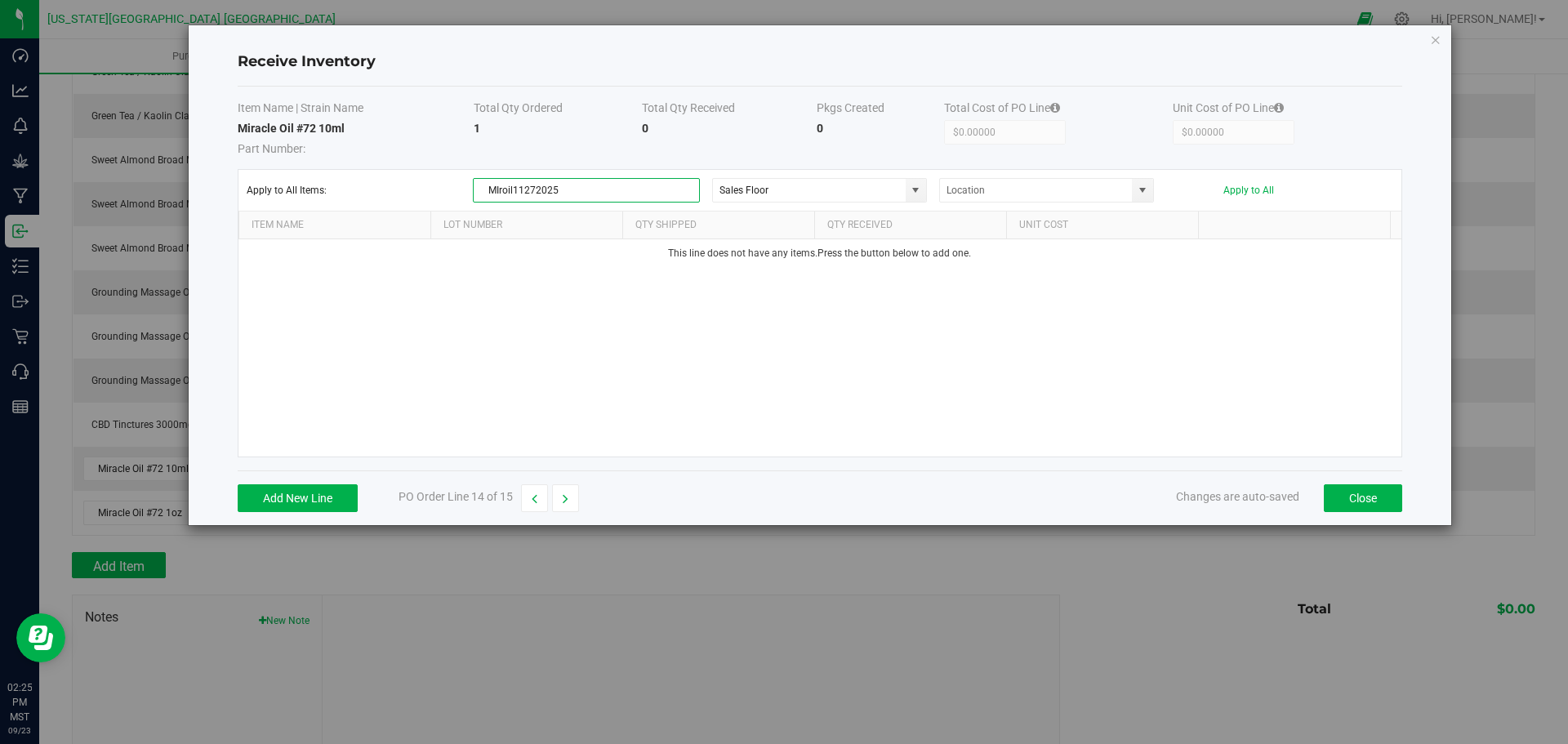
drag, startPoint x: 584, startPoint y: 192, endPoint x: 460, endPoint y: 205, distance: 124.7
click at [460, 205] on kendo-grid-toolbar "Apply to All Items: MIroil11272025 Sales Floor Apply to All" at bounding box center [820, 191] width 1163 height 42
click at [276, 496] on button "Add New Line" at bounding box center [297, 498] width 120 height 28
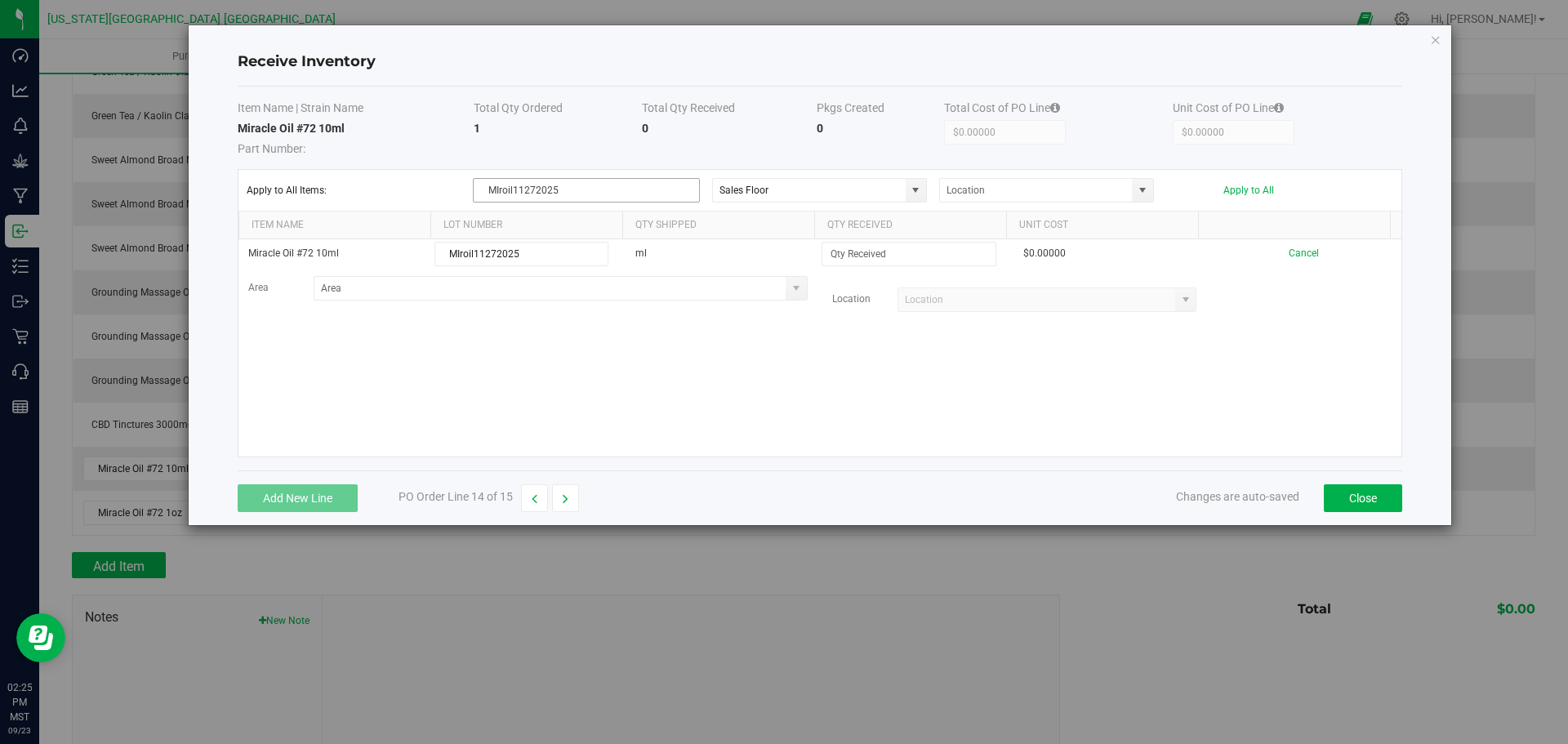
type input "MIroil11272025"
click at [571, 190] on input "MIroil11272025" at bounding box center [587, 190] width 227 height 24
type input "M"
click at [918, 193] on span at bounding box center [916, 191] width 13 height 13
click at [898, 188] on span at bounding box center [899, 191] width 10 height 24
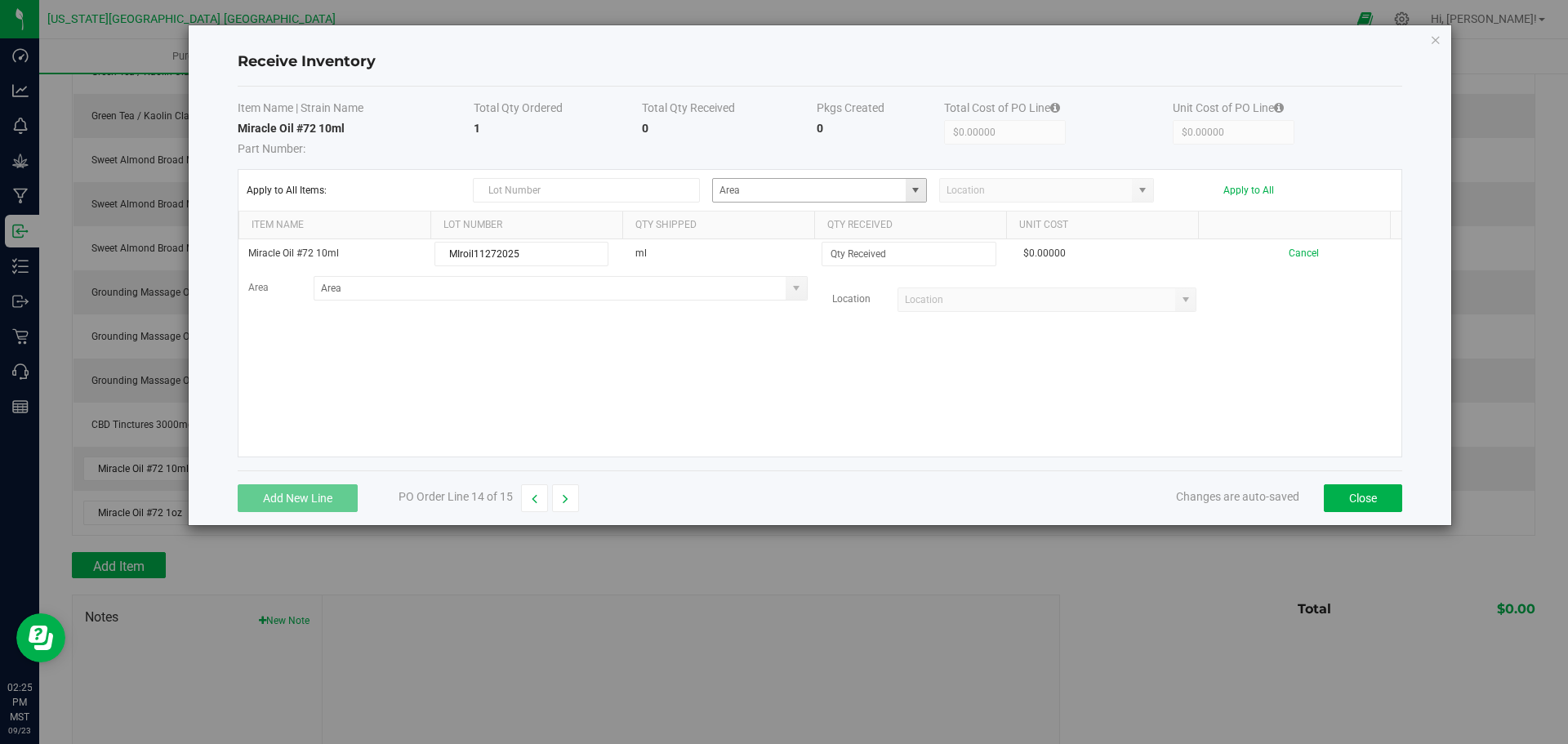
click at [985, 356] on div "Miracle Oil #72 10ml MIroil11272025 ml $0.00000 Cancel Area Location" at bounding box center [820, 348] width 1163 height 217
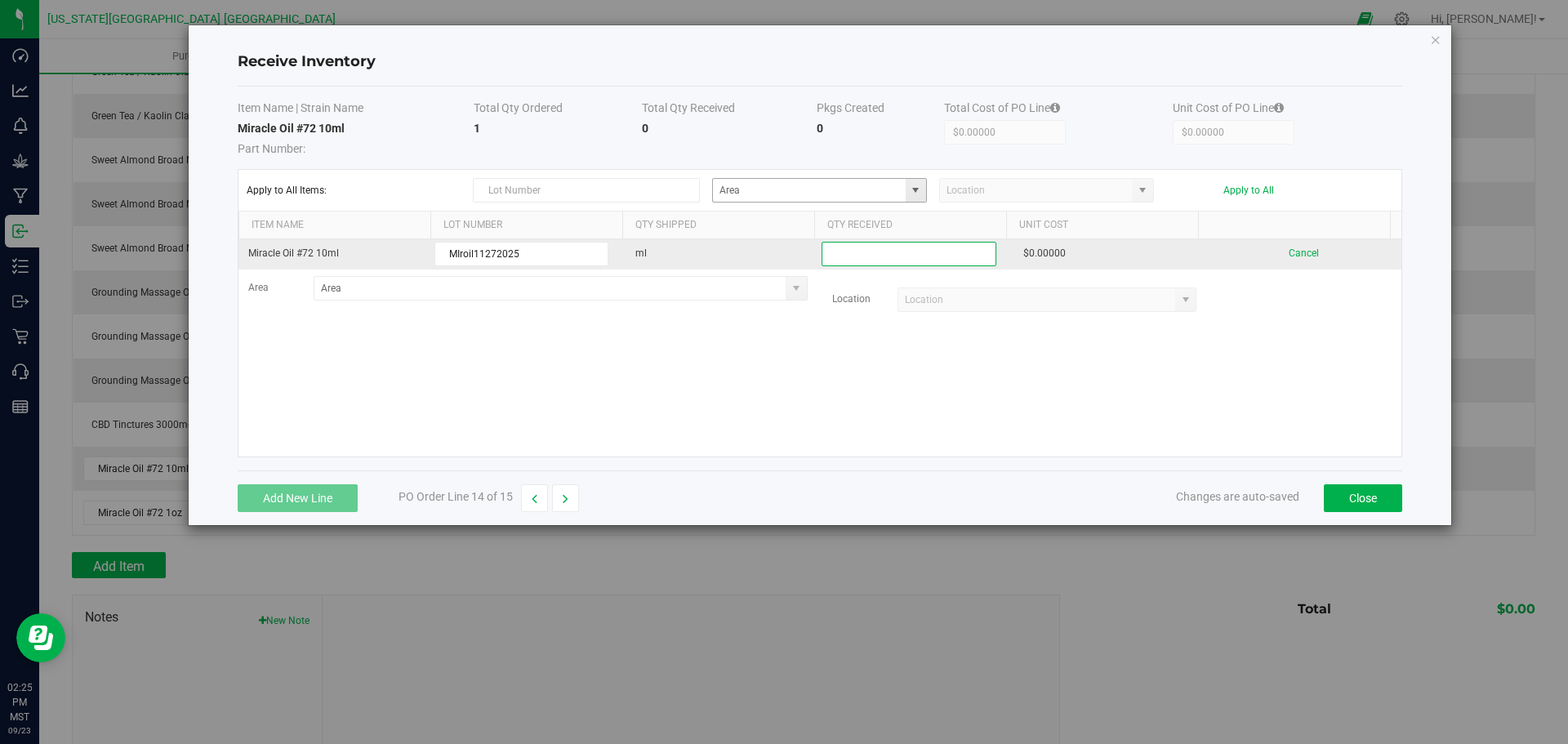
click at [915, 251] on input at bounding box center [908, 254] width 172 height 23
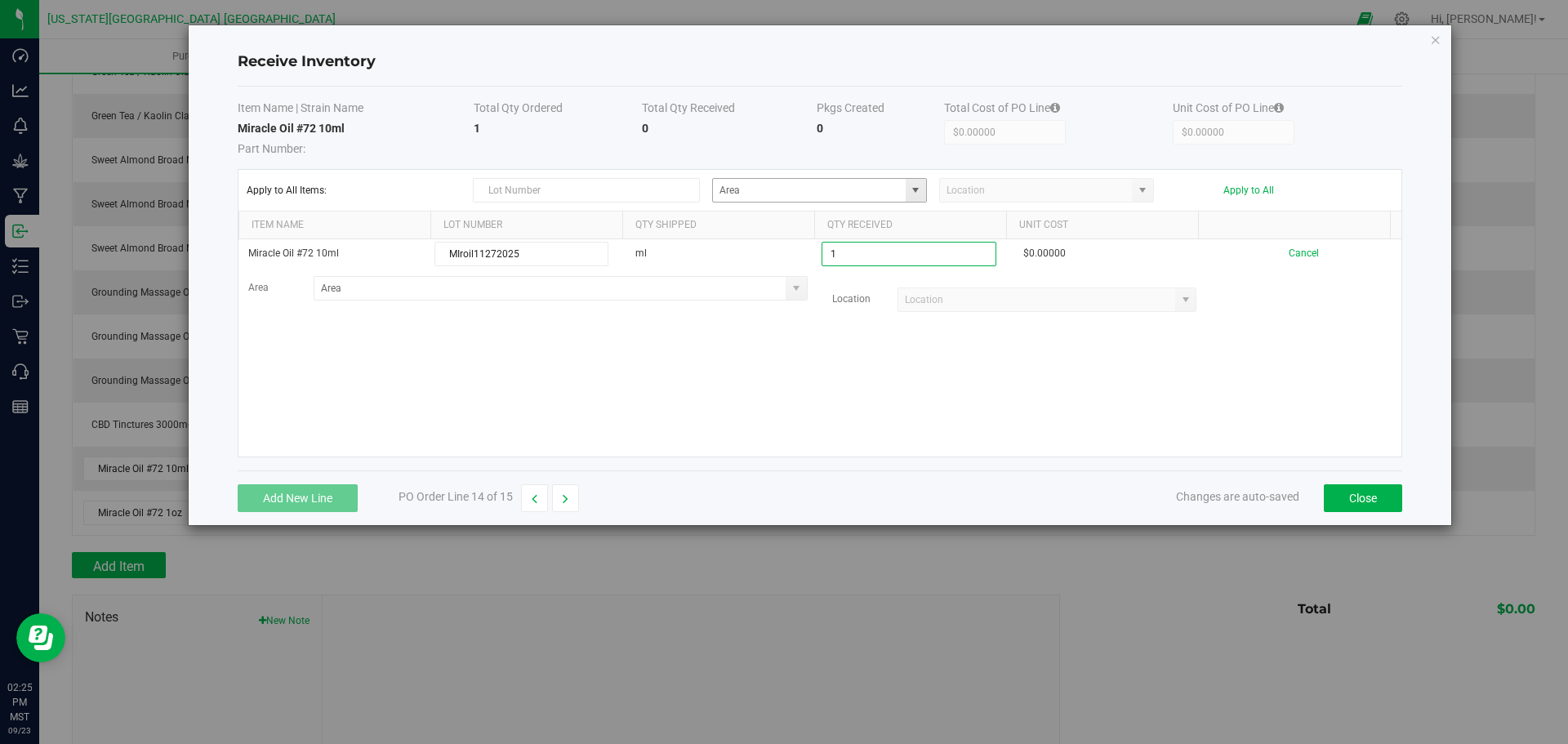
type input "1.0000 ml"
click at [800, 386] on kendo-grid-list "Miracle Oil #72 10ml MIroil11272025 ml 1.0000 ml $0.00000 Cancel Area Location" at bounding box center [820, 348] width 1163 height 217
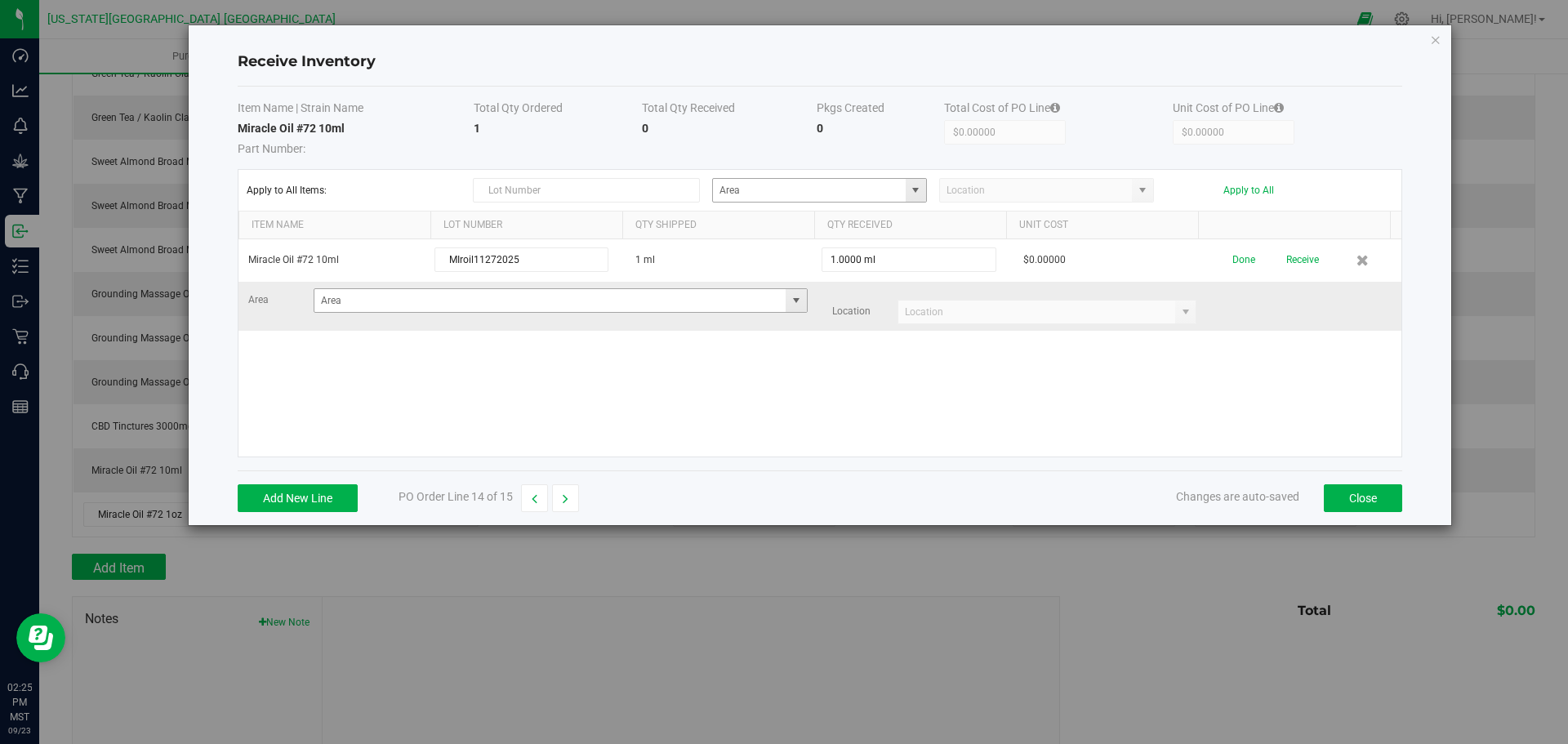
click at [795, 303] on span at bounding box center [797, 301] width 13 height 13
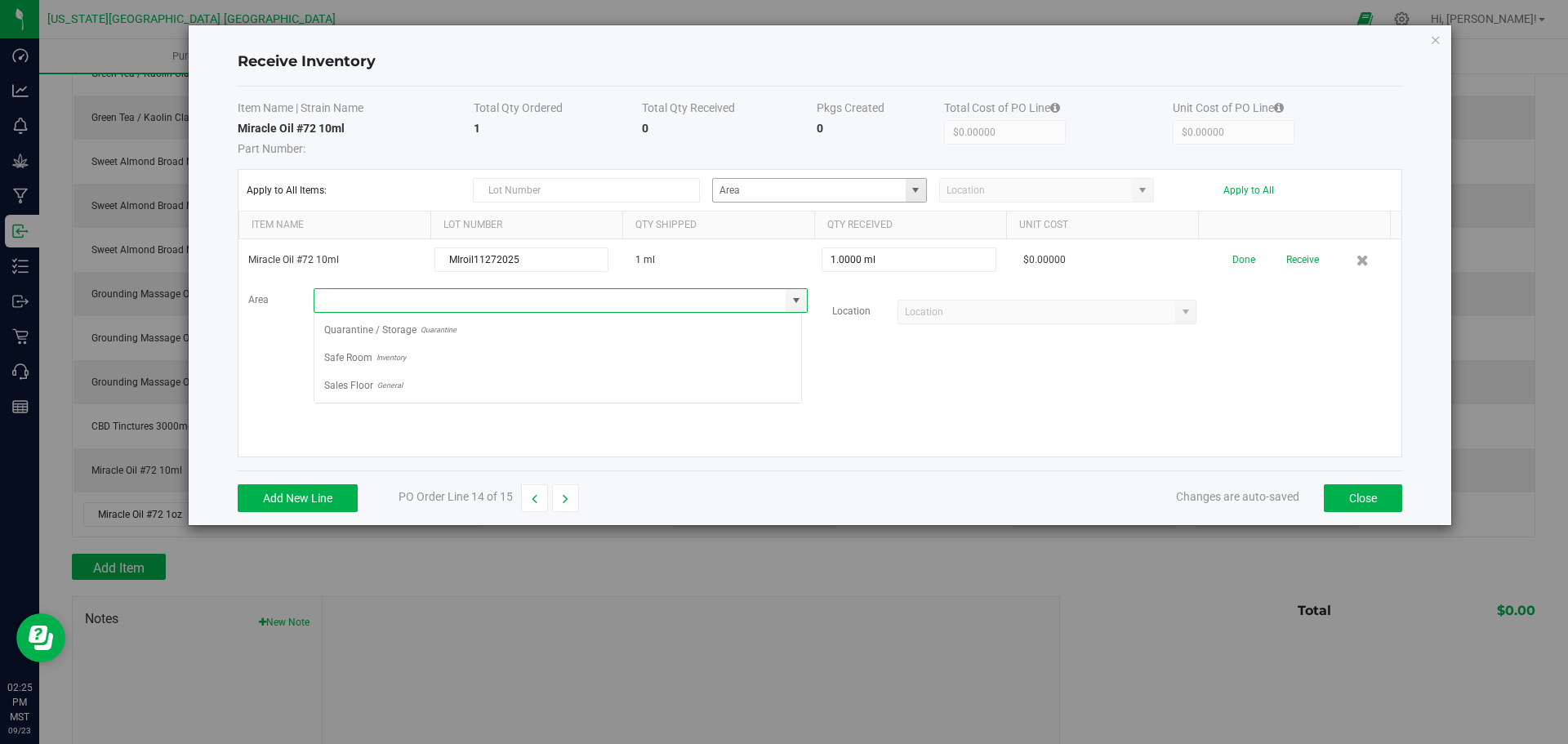
scroll to position [24, 487]
click at [355, 388] on span "Sales Floor" at bounding box center [349, 385] width 49 height 24
type input "Sales Floor"
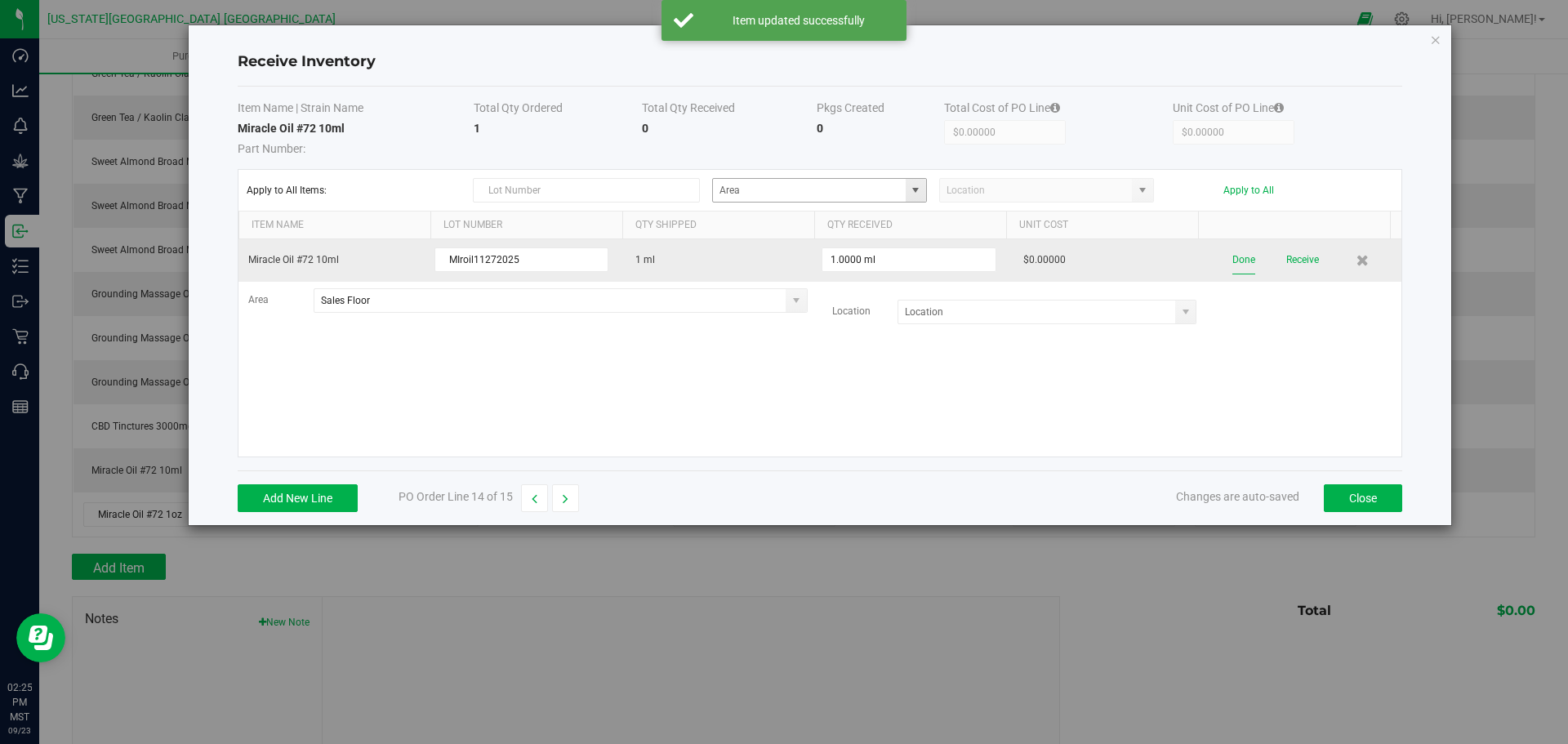
click at [1232, 259] on button "Done" at bounding box center [1243, 261] width 23 height 29
click at [1284, 256] on button "Receive" at bounding box center [1300, 261] width 33 height 29
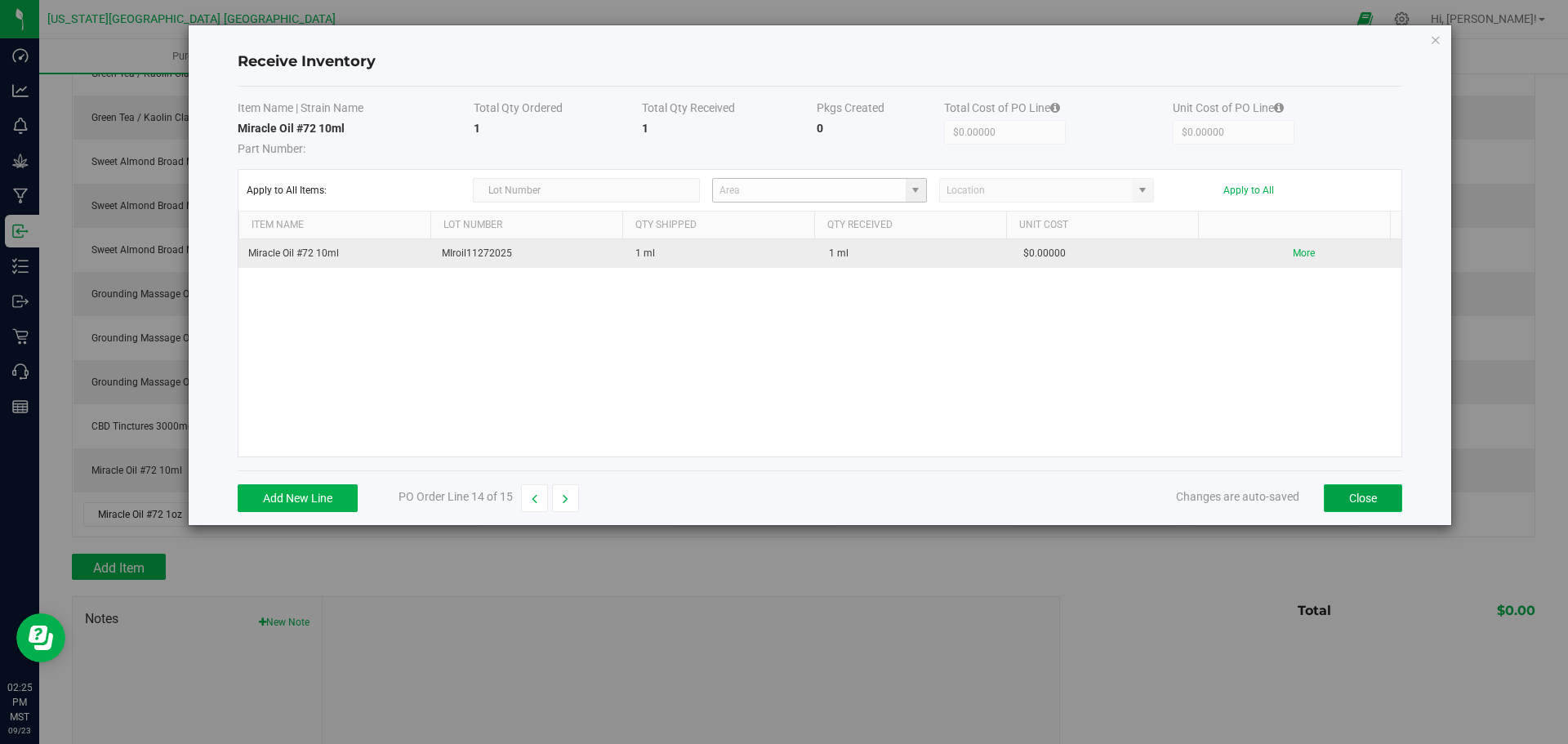
click at [1362, 498] on button "Close" at bounding box center [1362, 498] width 78 height 28
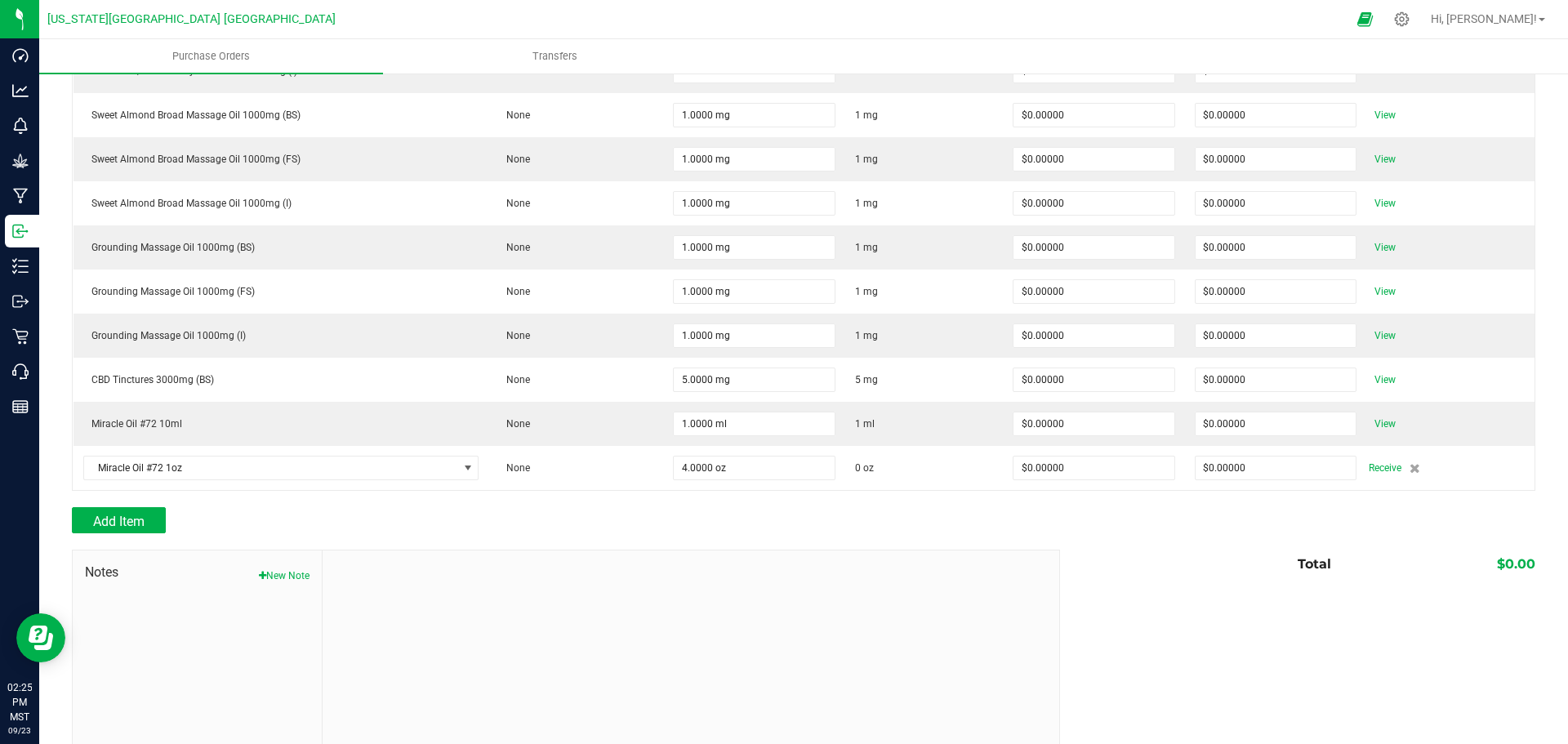
scroll to position [517, 0]
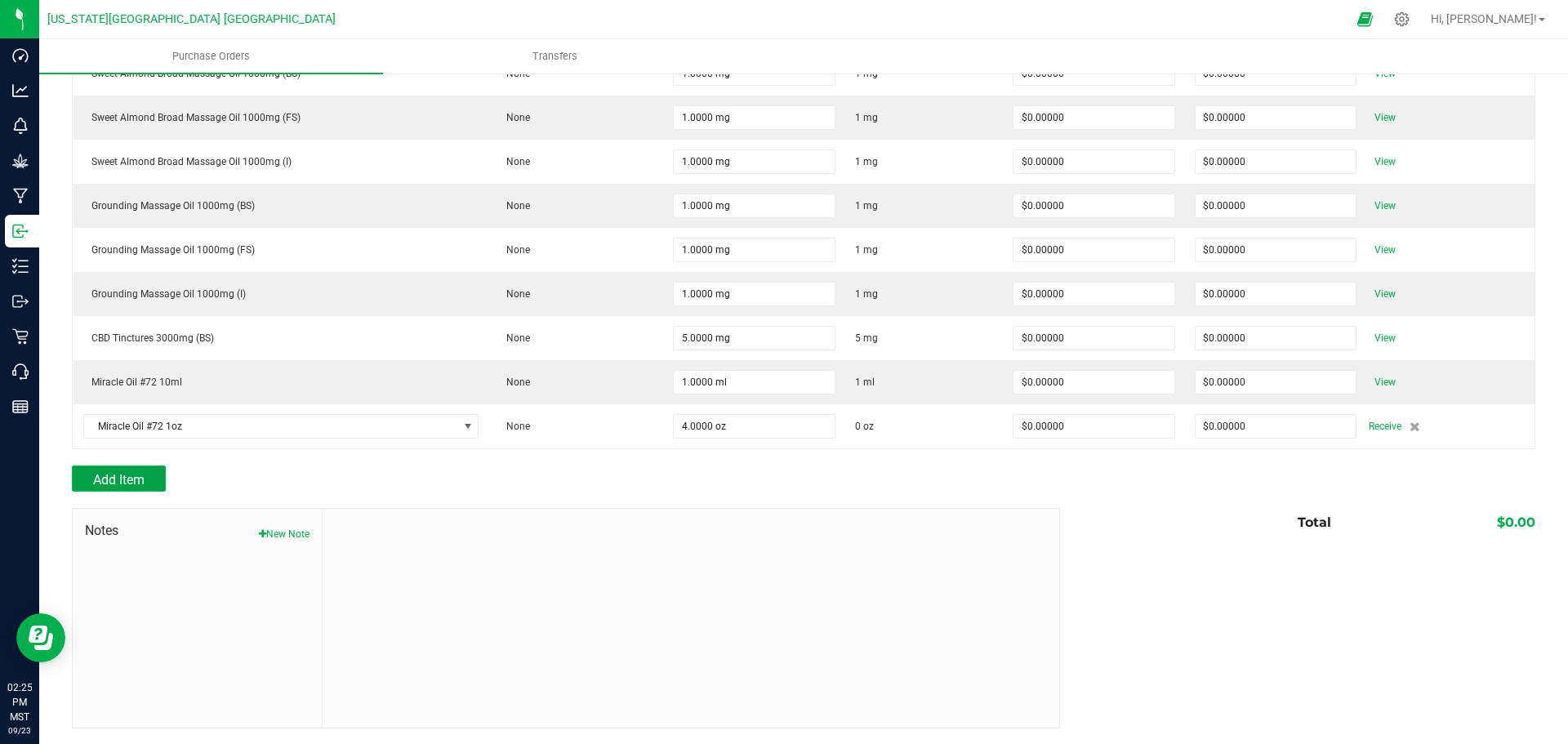
click at [120, 478] on span "Add Item" at bounding box center [118, 480] width 51 height 15
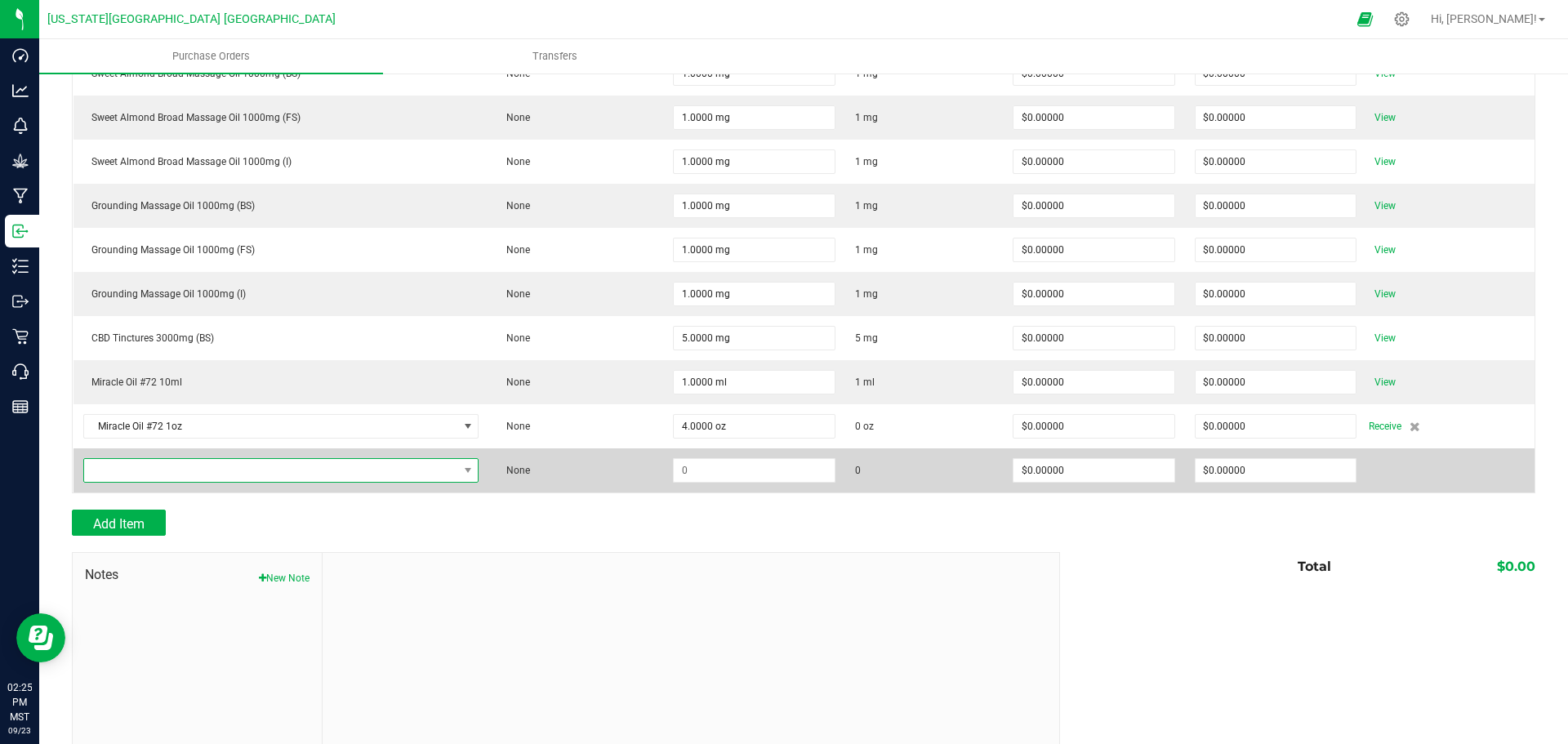
click at [139, 464] on span "NO DATA FOUND" at bounding box center [271, 470] width 374 height 23
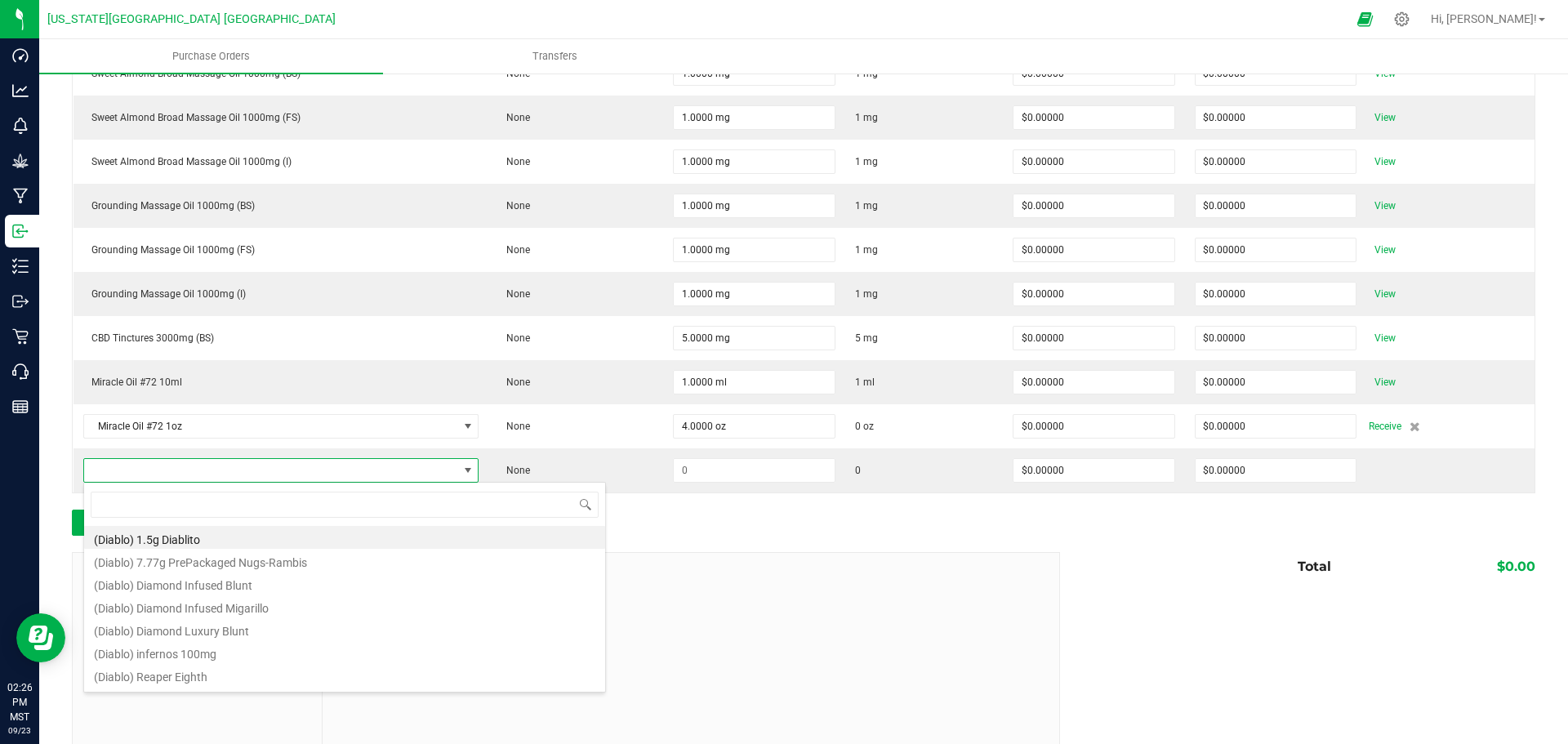
click at [801, 568] on div at bounding box center [691, 662] width 737 height 219
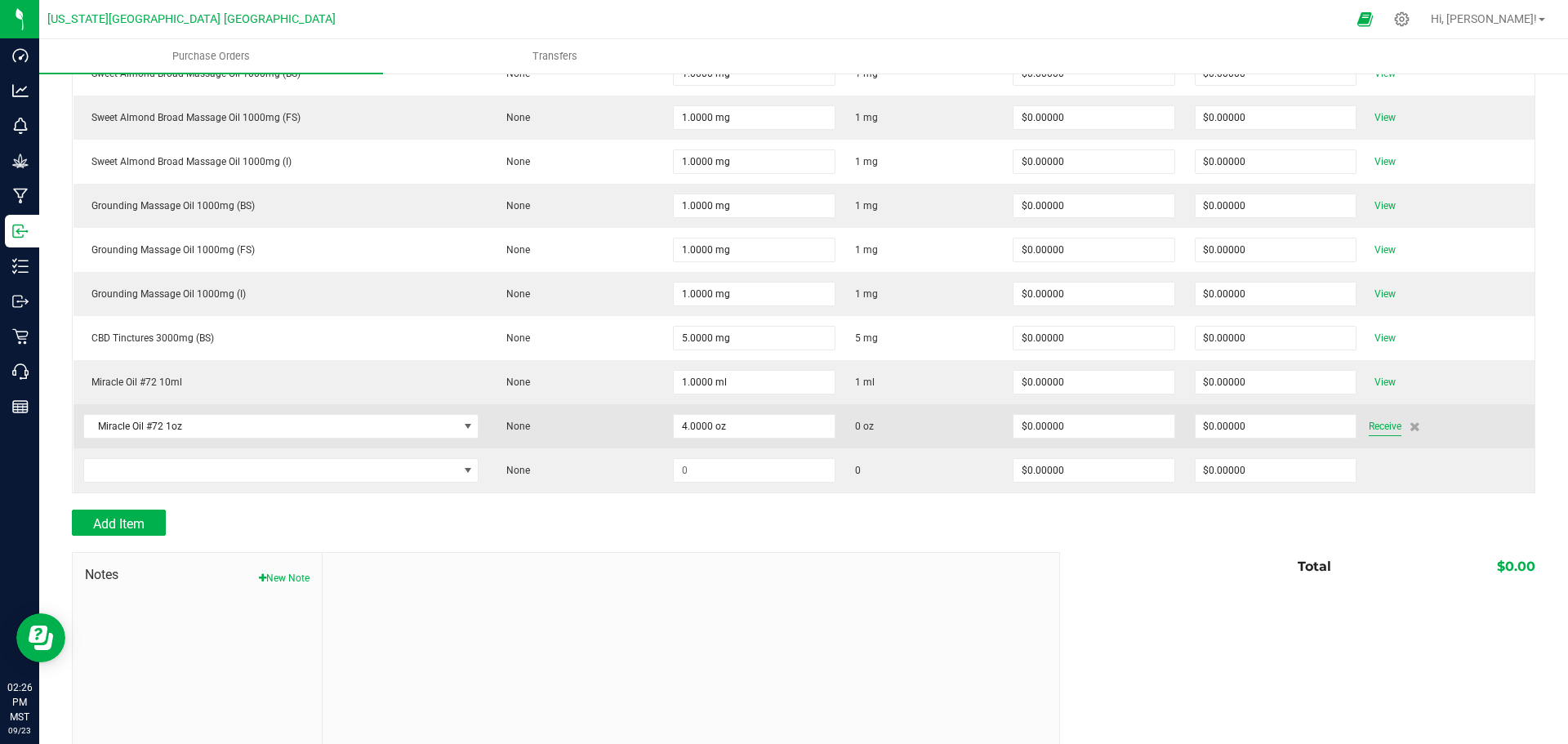
click at [1386, 425] on span "Receive" at bounding box center [1385, 426] width 33 height 19
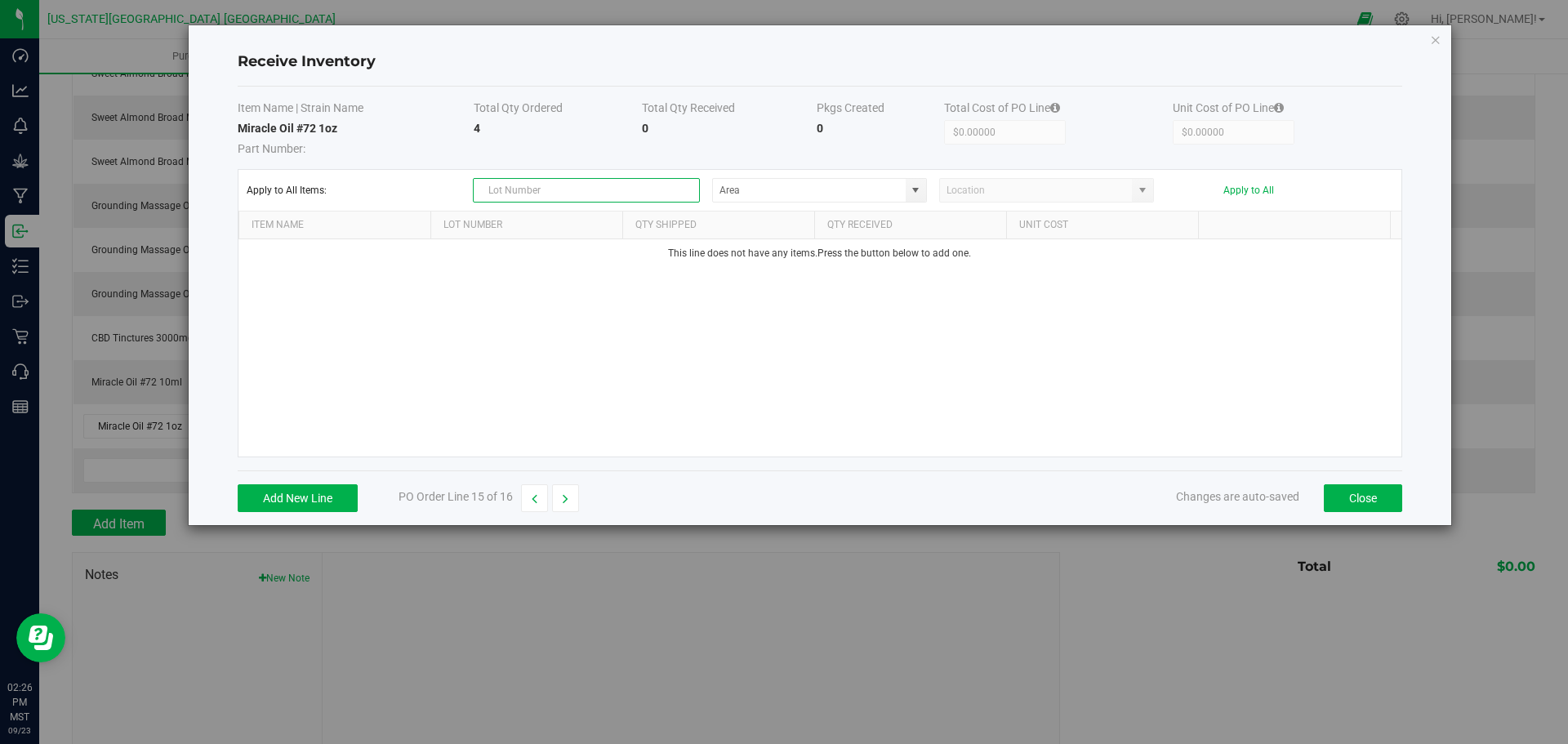
click at [533, 192] on input "text" at bounding box center [587, 190] width 227 height 24
drag, startPoint x: 567, startPoint y: 193, endPoint x: 439, endPoint y: 190, distance: 128.0
click at [439, 190] on div "Apply to All Items: Miroil7211262025 Apply to All" at bounding box center [819, 190] width 1146 height 24
type input "Miroil7211262025"
click at [307, 493] on button "Add New Line" at bounding box center [297, 498] width 120 height 28
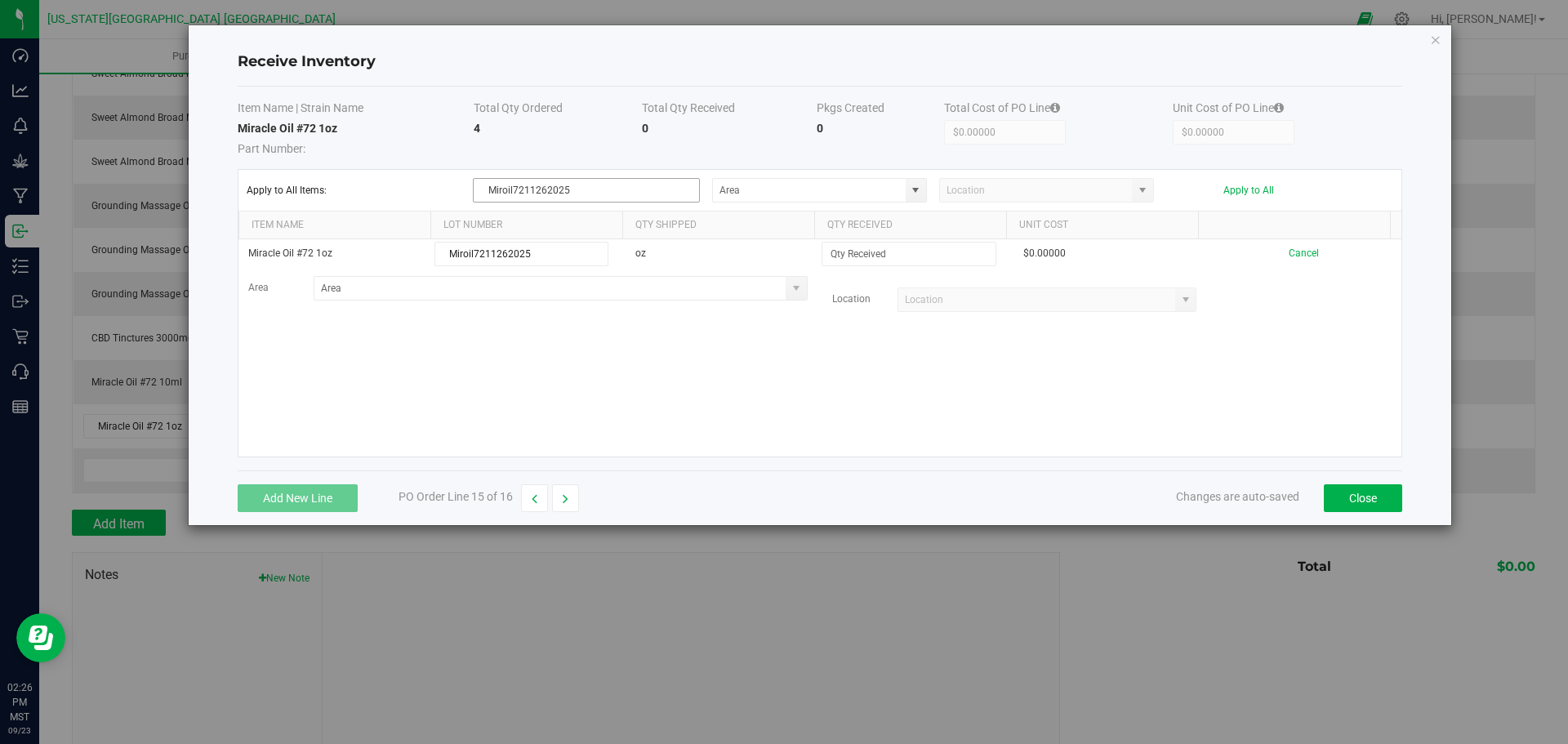
type input "Miroil7211262025"
click at [593, 193] on input "Miroil7211262025" at bounding box center [587, 190] width 227 height 24
type input "M"
click at [819, 361] on div "Miracle Oil #72 1oz Miroil7211262025 oz $0.00000 Cancel Area Location" at bounding box center [820, 348] width 1163 height 217
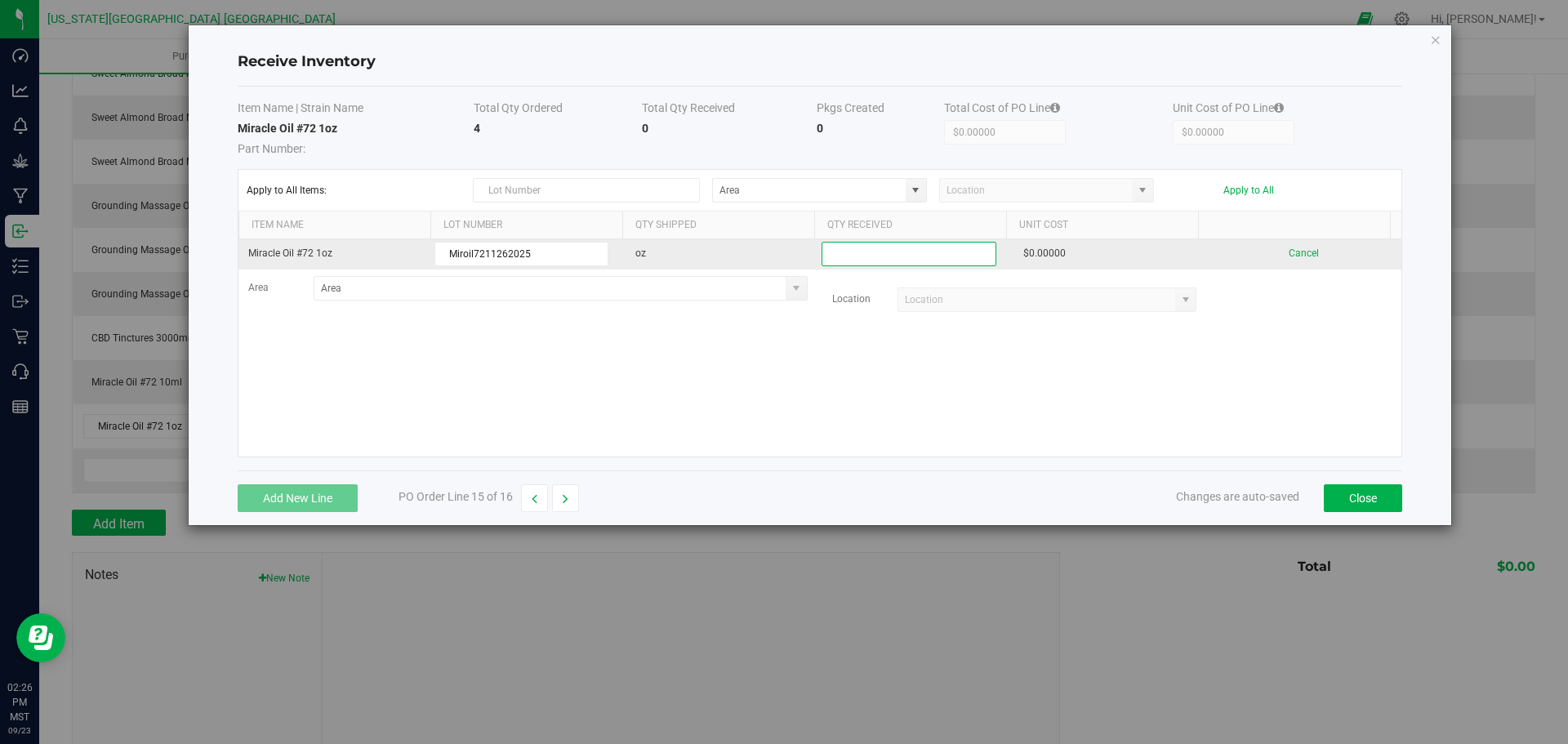
click at [949, 261] on input at bounding box center [908, 254] width 172 height 23
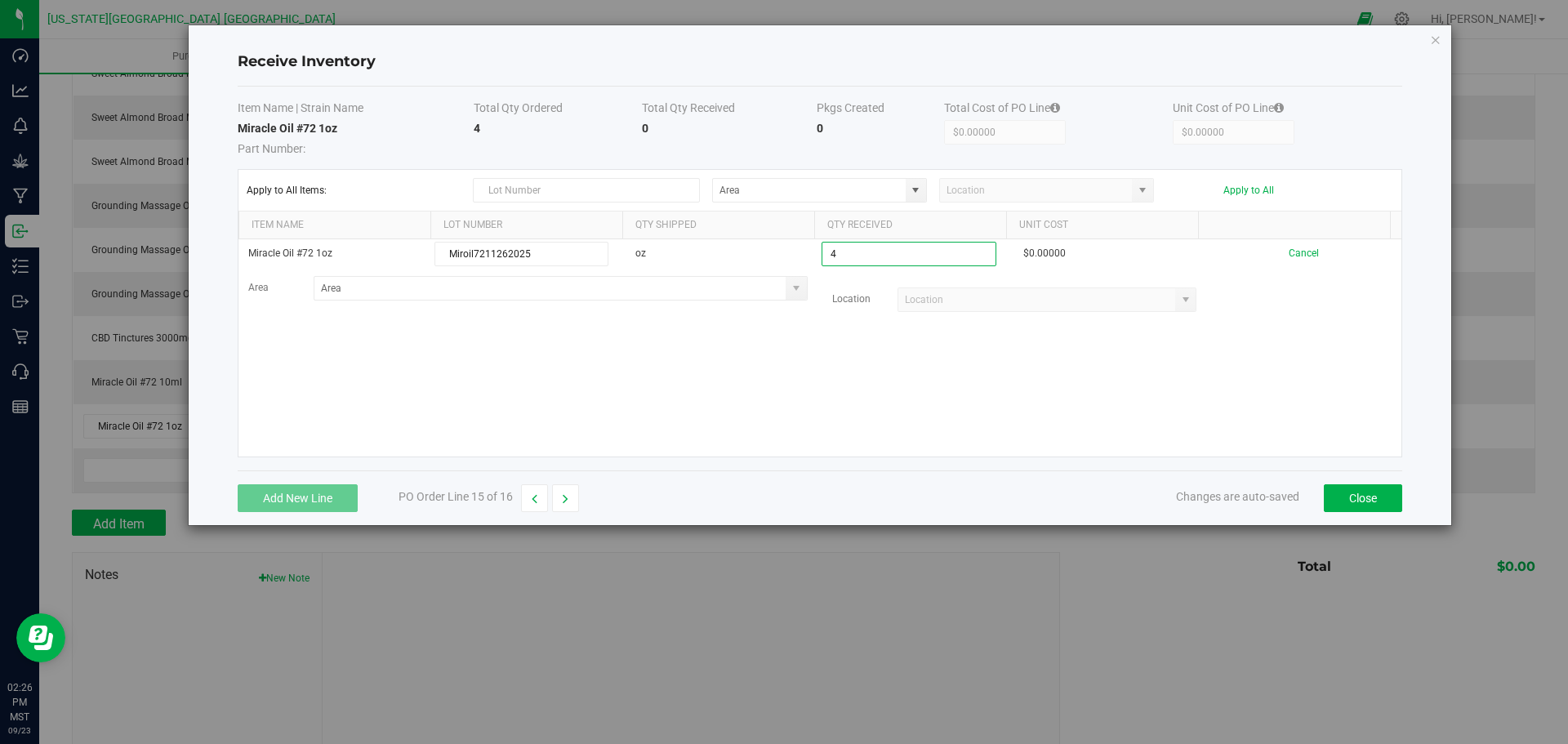
type input "4.0000 oz"
click at [891, 382] on kendo-grid-list "Miracle Oil #72 1oz Miroil7211262025 oz 4.0000 oz $0.00000 Cancel Area Location" at bounding box center [820, 348] width 1163 height 217
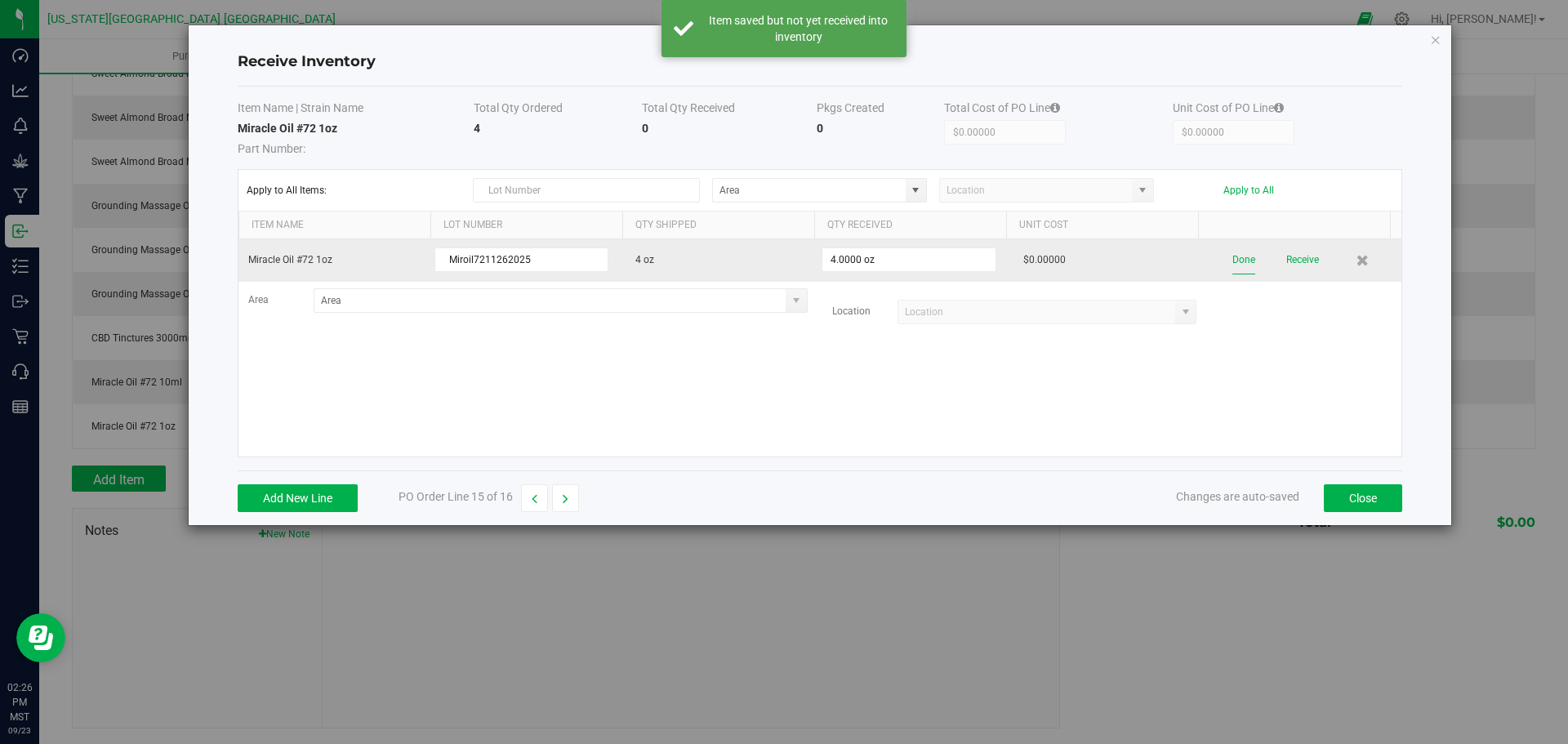
click at [1232, 251] on button "Done" at bounding box center [1243, 261] width 23 height 29
click at [1287, 256] on button "Receive" at bounding box center [1300, 261] width 33 height 29
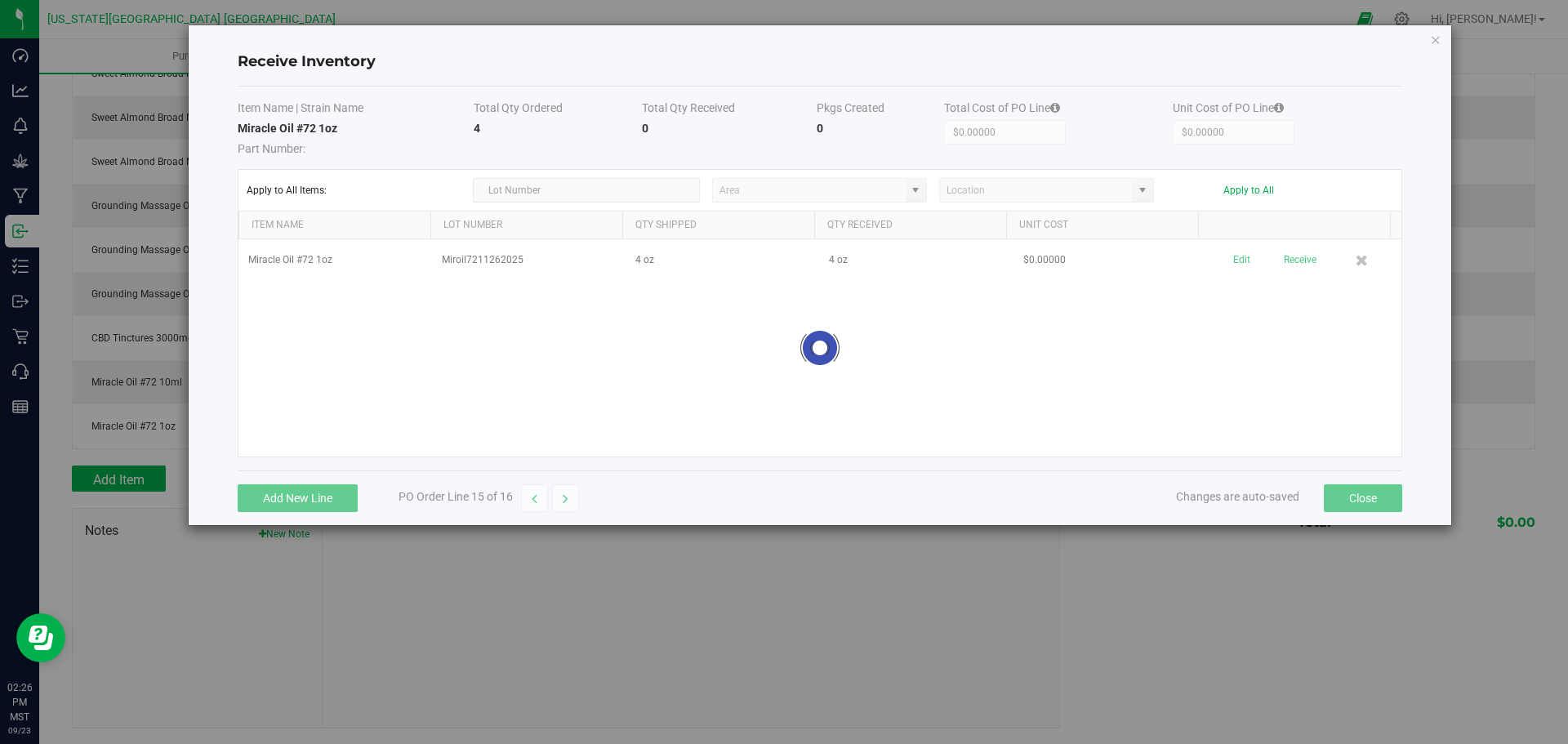
scroll to position [545, 0]
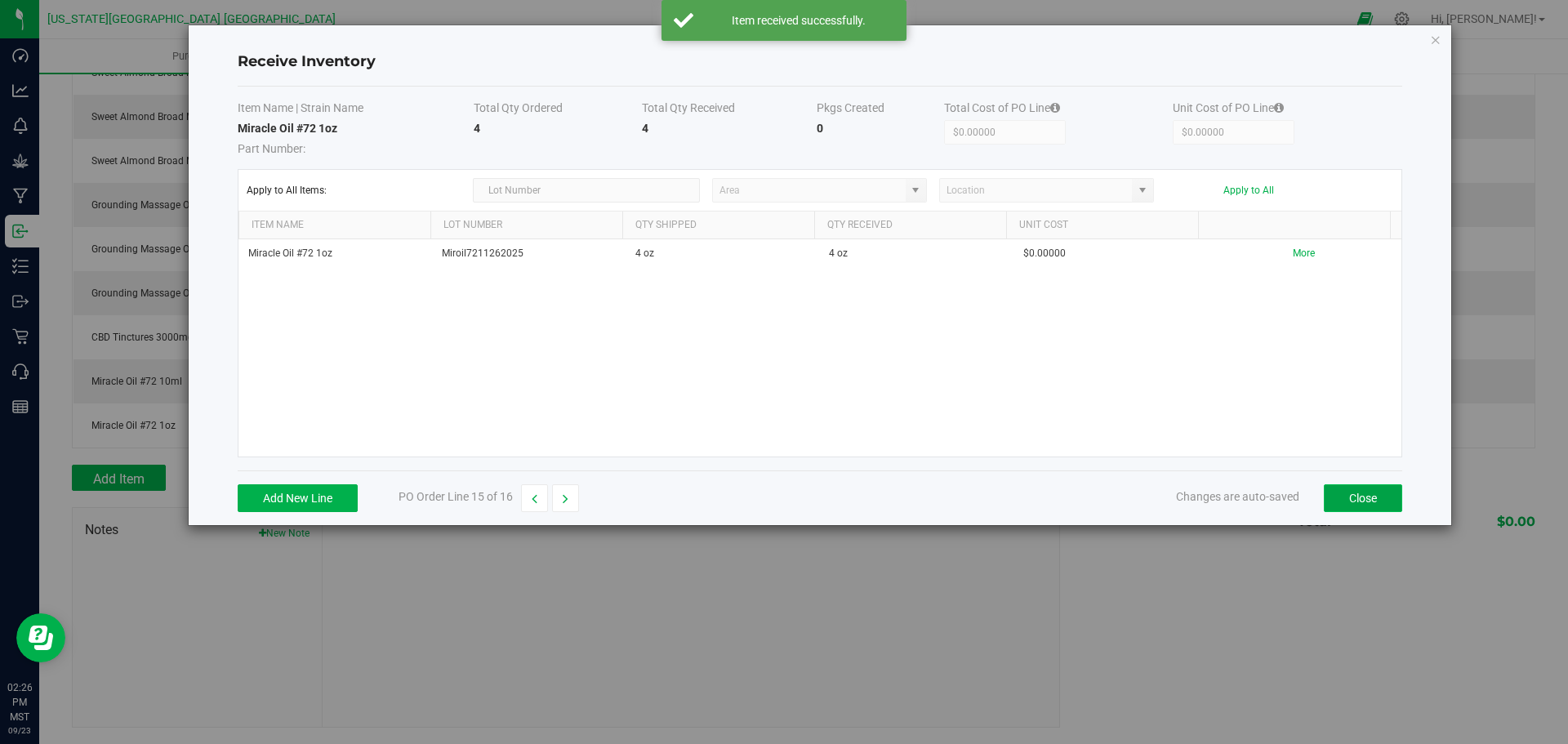
click at [1365, 499] on button "Close" at bounding box center [1362, 498] width 78 height 28
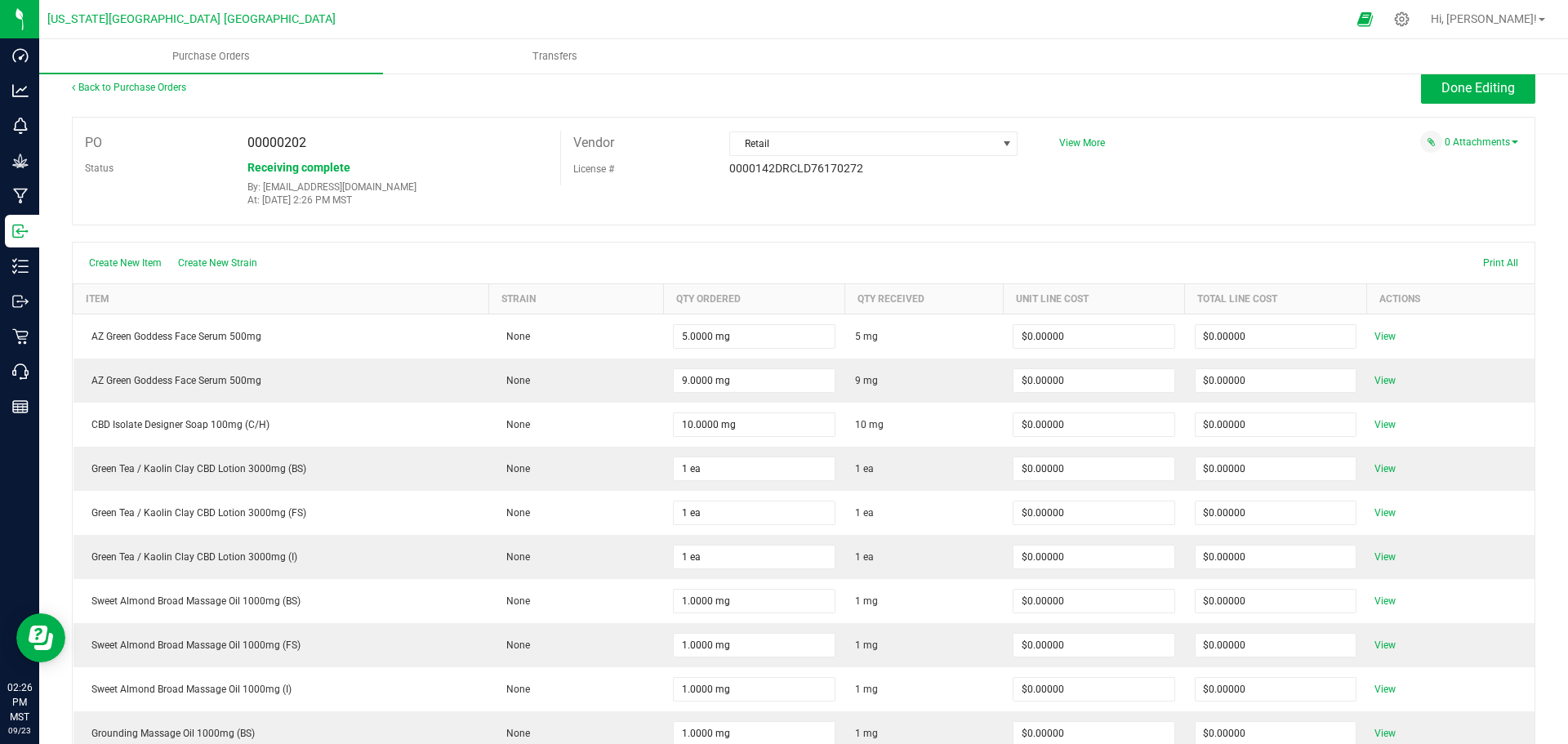
scroll to position [0, 0]
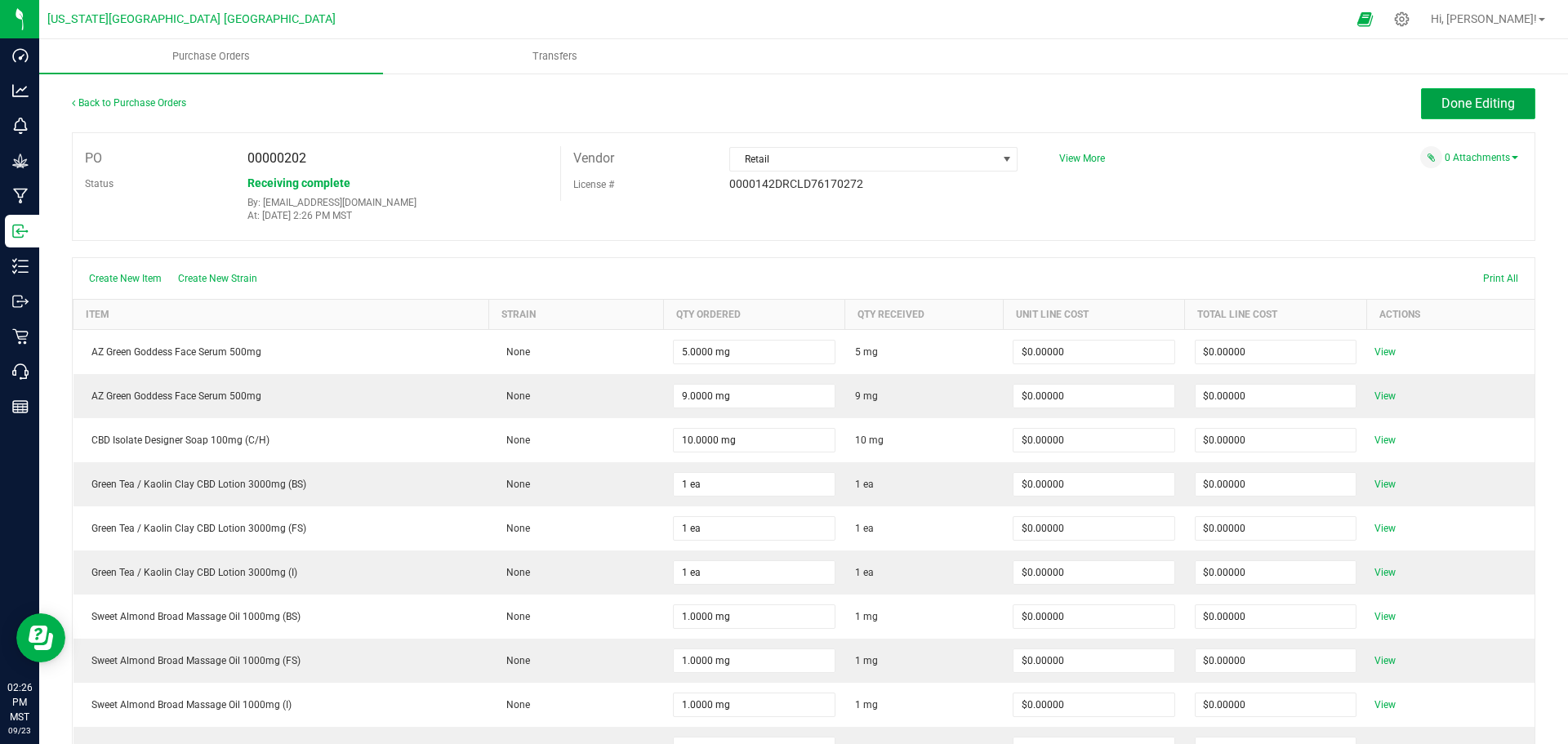
click at [1466, 101] on span "Done Editing" at bounding box center [1477, 103] width 73 height 15
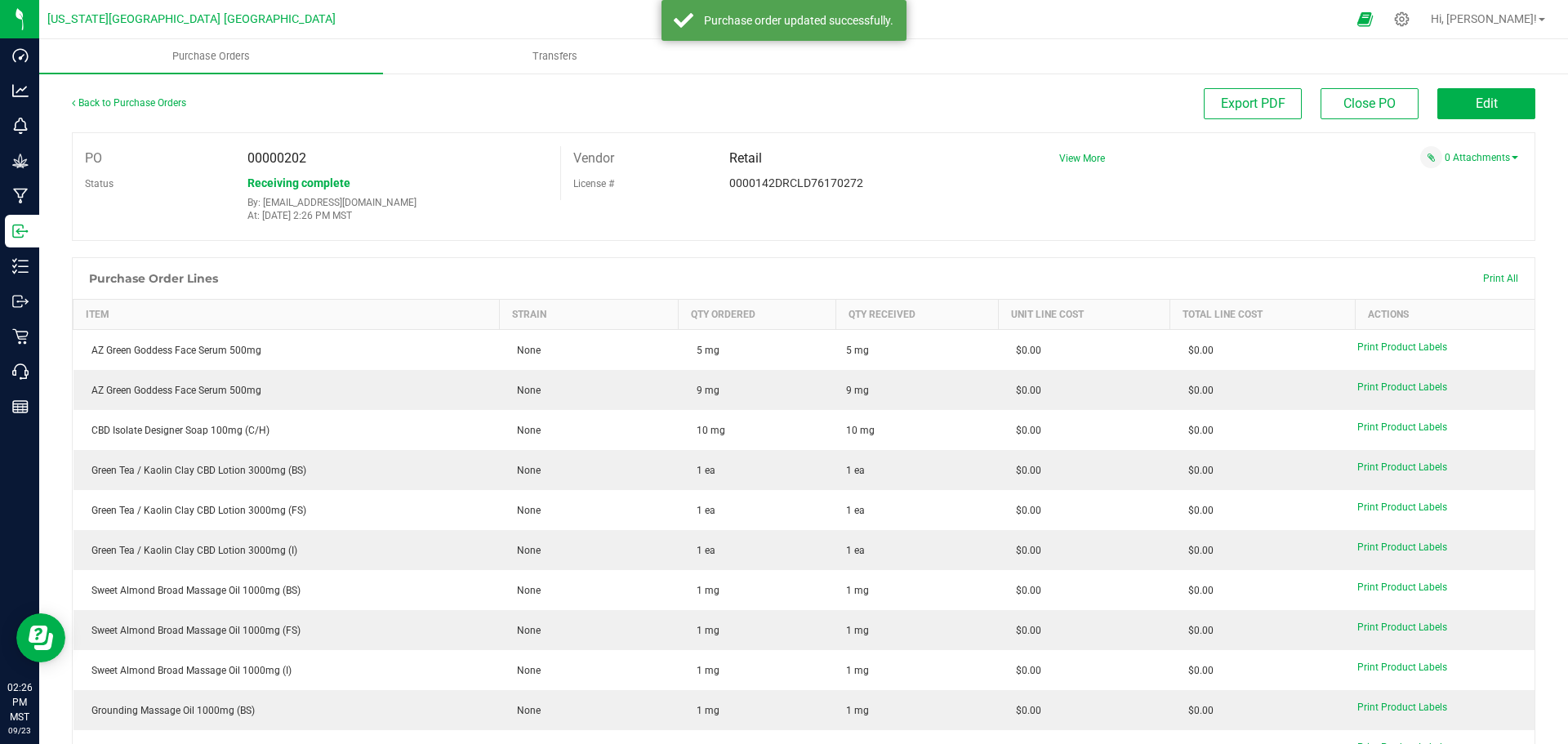
click at [1283, 156] on div "0 Attachments" at bounding box center [1282, 157] width 471 height 22
